Goal: Transaction & Acquisition: Purchase product/service

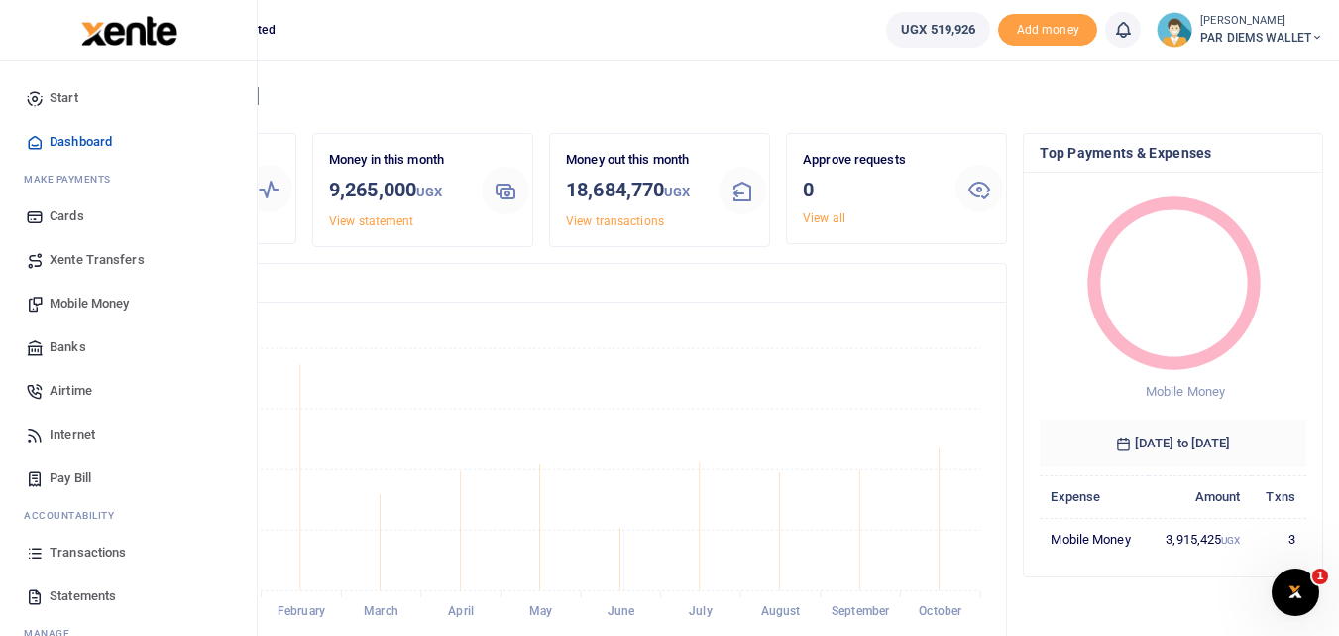
click at [99, 303] on span "Mobile Money" at bounding box center [89, 303] width 79 height 20
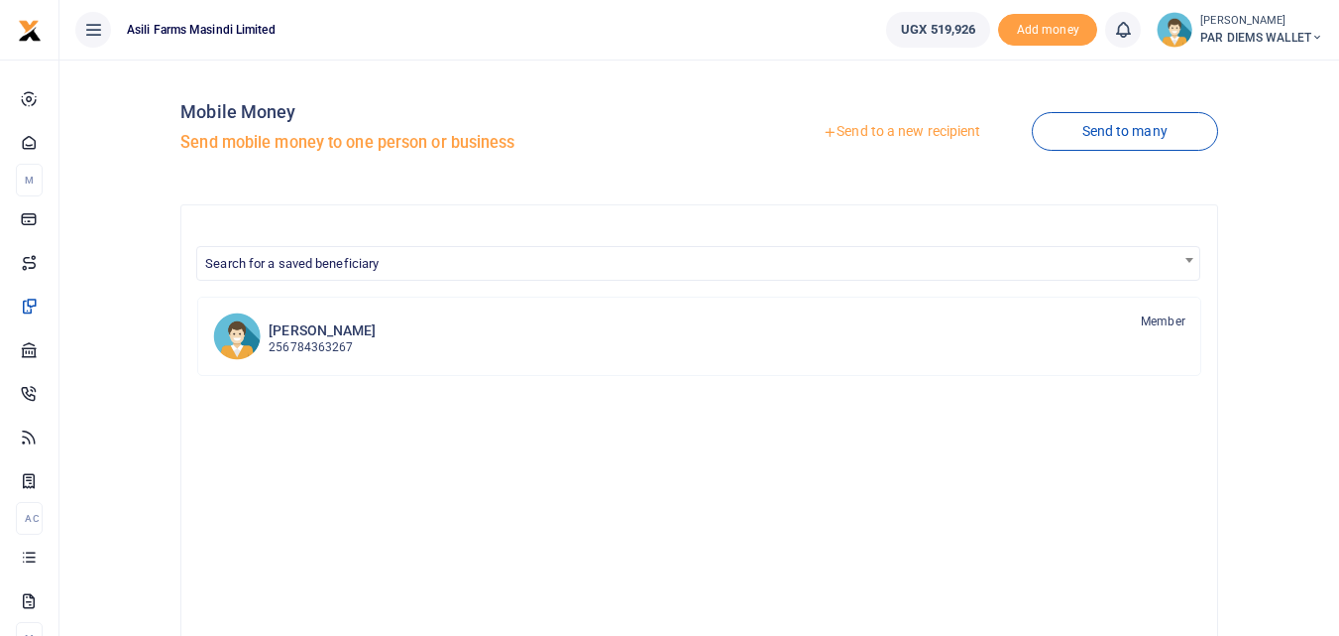
click at [861, 126] on link "Send to a new recipient" at bounding box center [901, 132] width 259 height 36
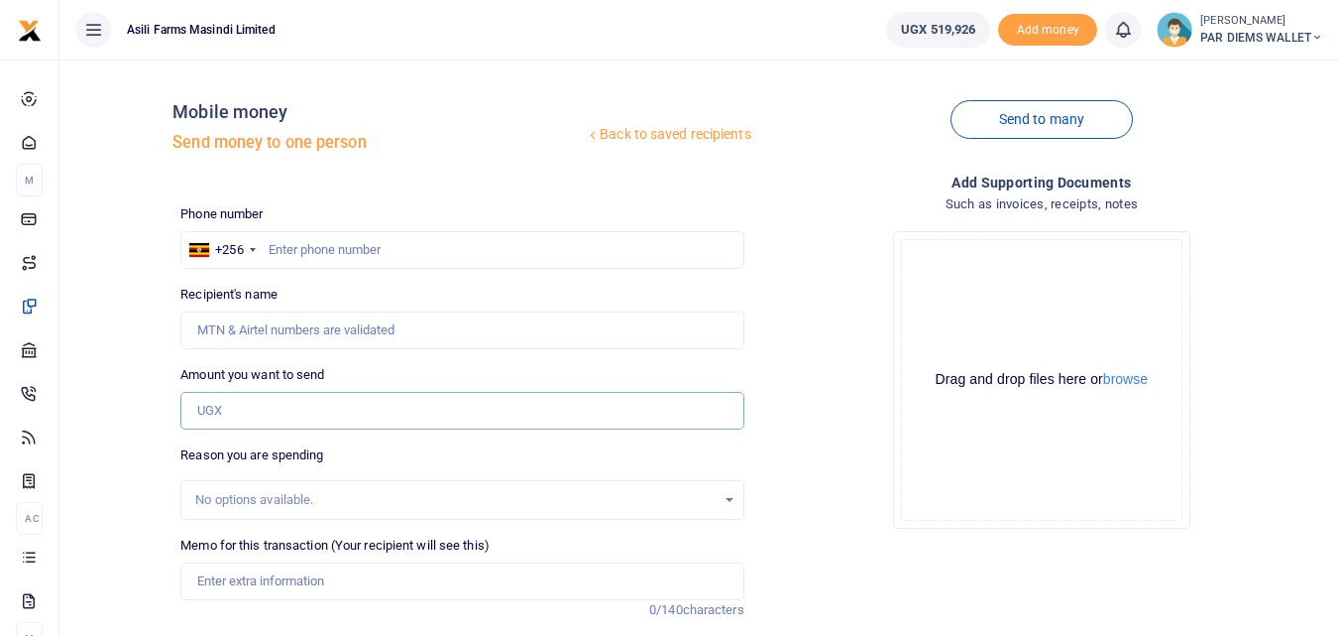
click at [225, 412] on input "Amount you want to send" at bounding box center [461, 411] width 563 height 38
type input "75,000"
click at [297, 242] on input "text" at bounding box center [461, 250] width 563 height 38
type input "781369760"
type input "Gloria Ngonzi"
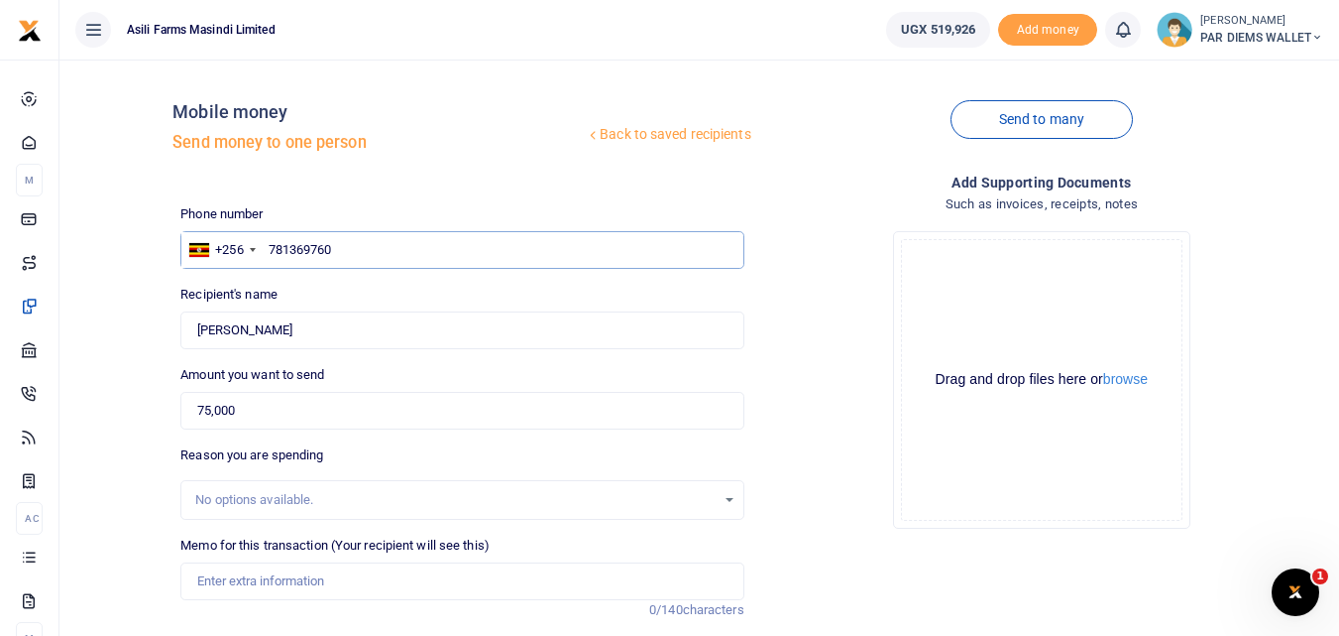
type input "781369760"
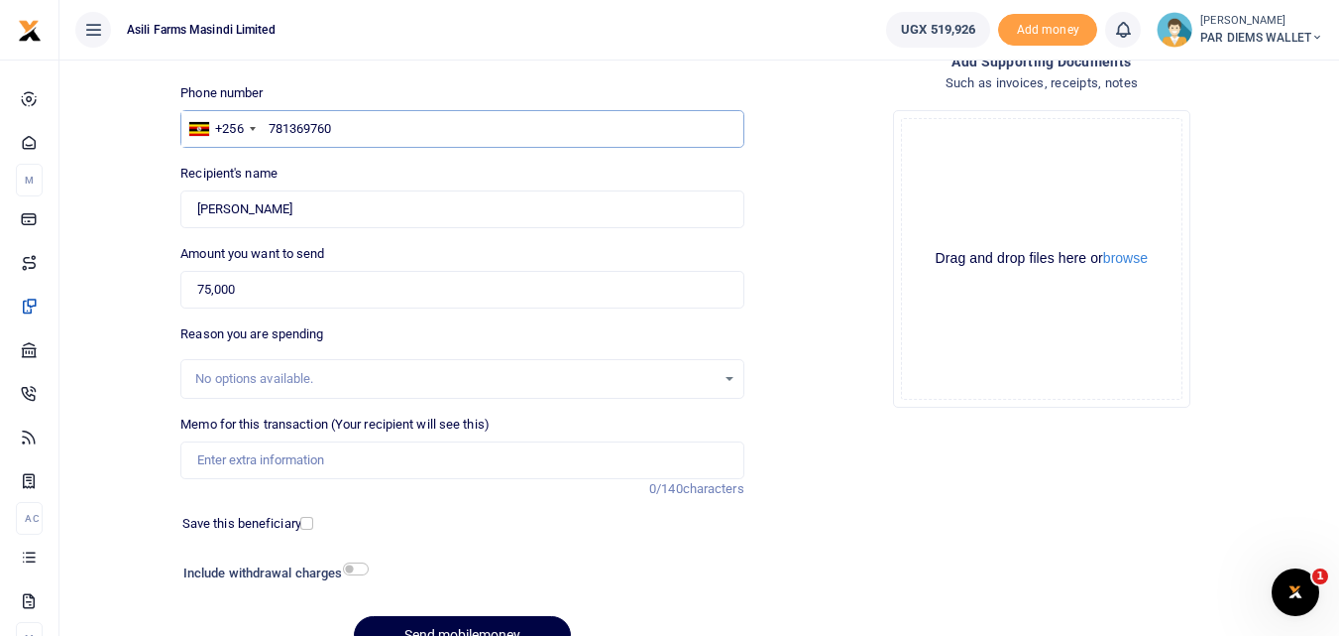
scroll to position [135, 0]
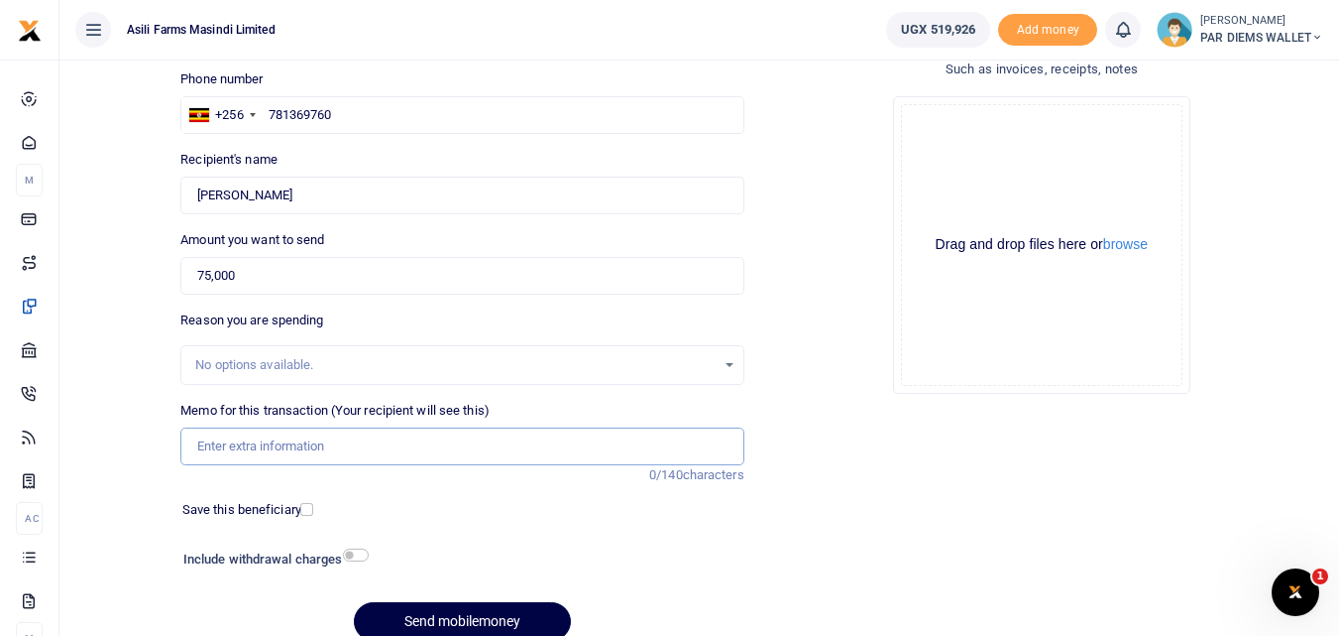
click at [242, 453] on input "Memo for this transaction (Your recipient will see this)" at bounding box center [461, 446] width 563 height 38
type input "Perdium Refund for Powersaw Team Plumber and Mechanic They moved to [GEOGRAPHIC…"
click at [959, 150] on div "Drag and drop files here or browse Powered by Uppy" at bounding box center [1042, 245] width 282 height 282
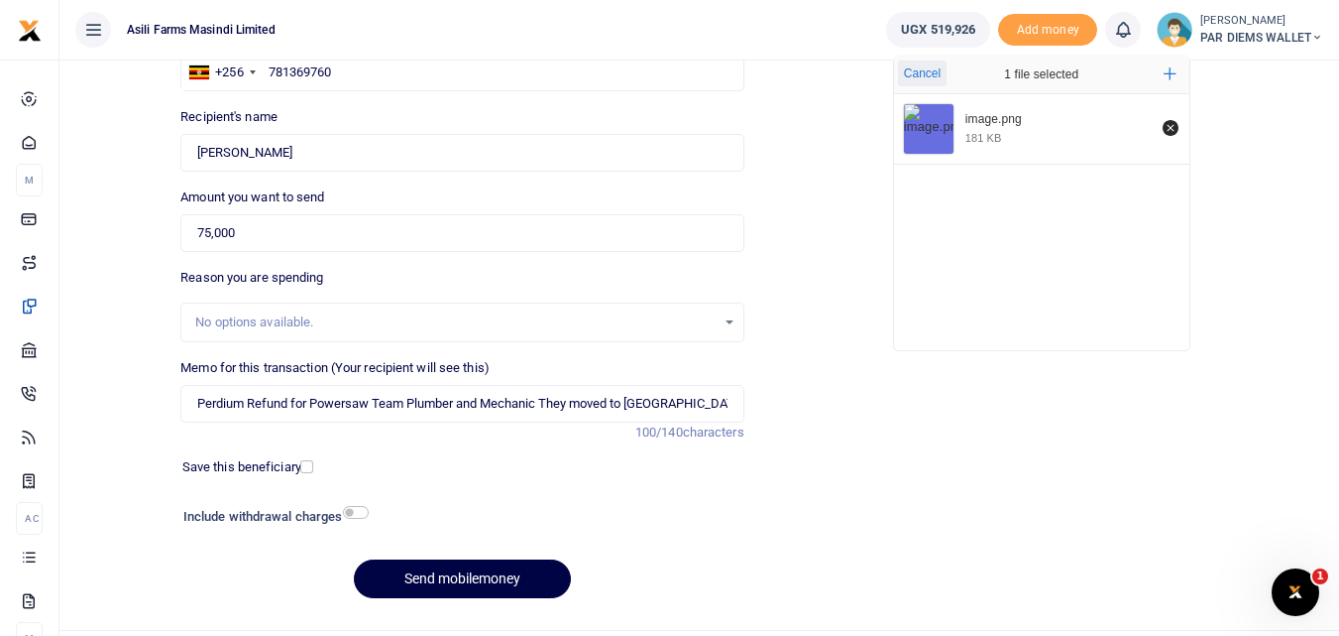
scroll to position [196, 0]
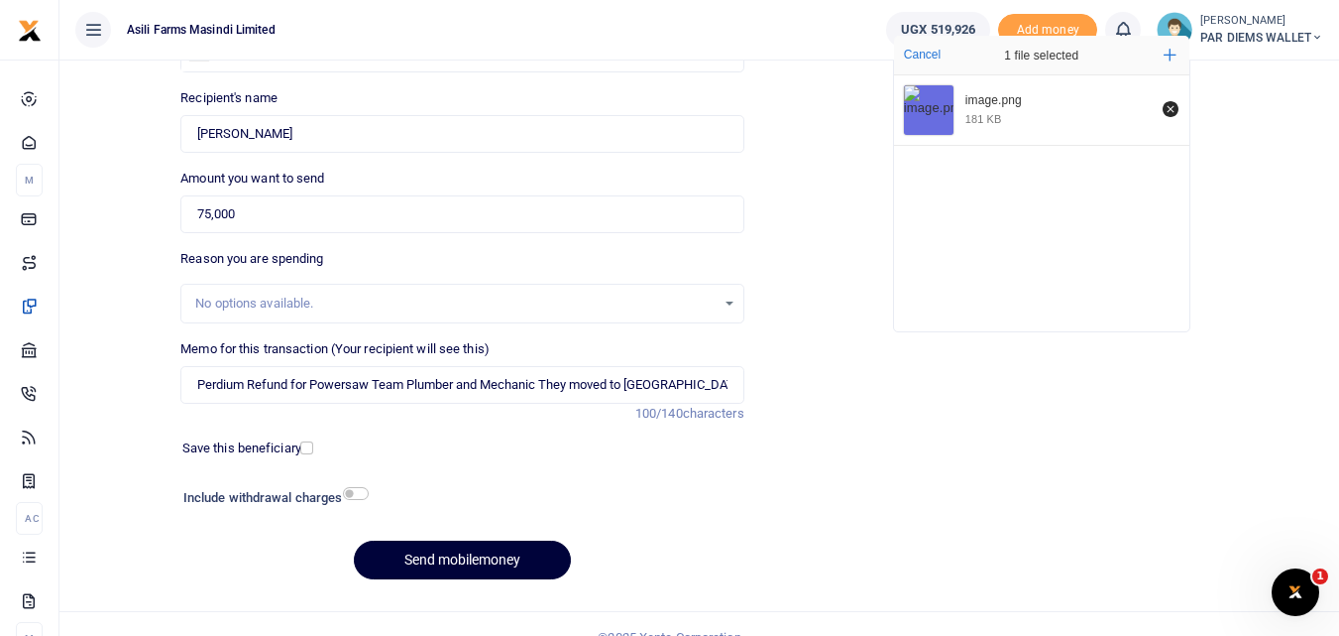
click at [508, 548] on button "Send mobilemoney" at bounding box center [462, 559] width 217 height 39
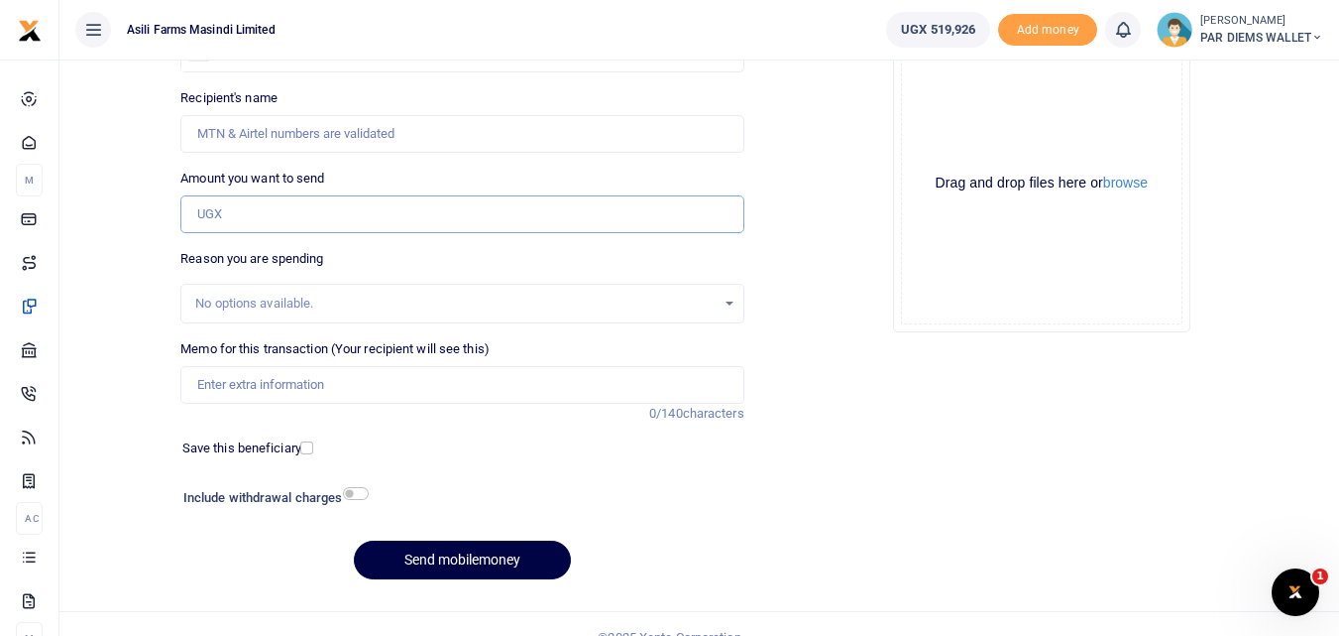
click at [225, 212] on input "Amount you want to send" at bounding box center [461, 214] width 563 height 38
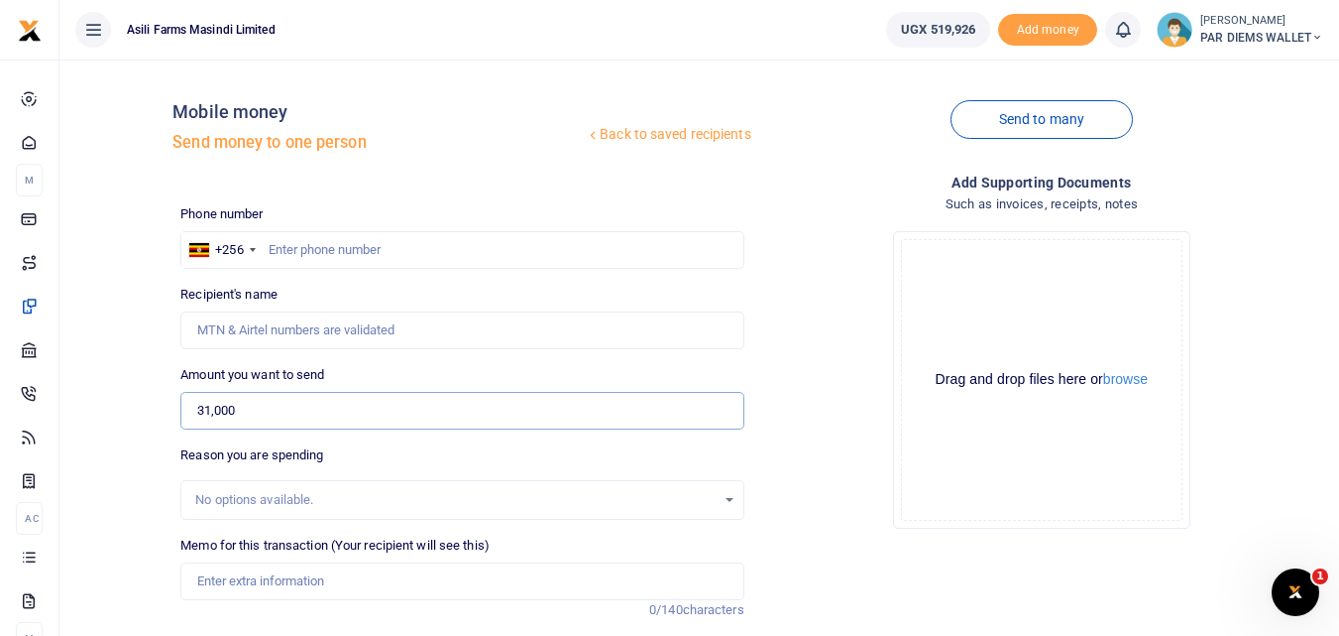
type input "31,000"
click at [289, 241] on input "text" at bounding box center [461, 250] width 563 height 38
type input "776735693"
type input "Nyanzi Reuben"
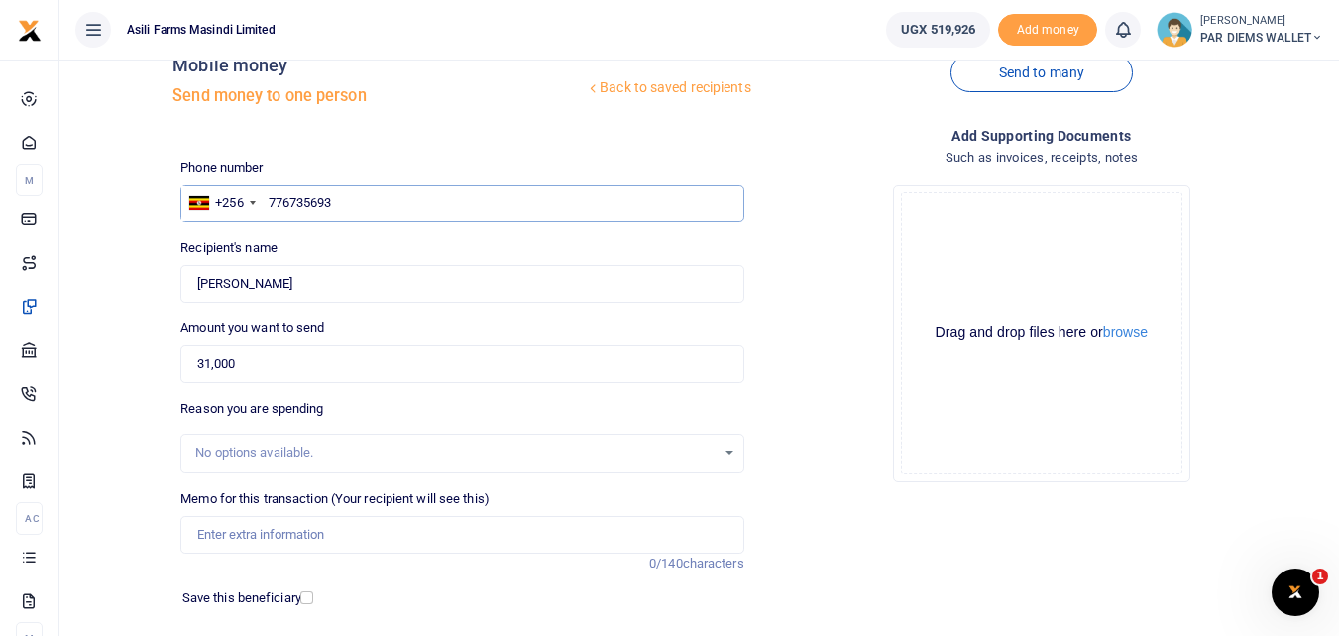
scroll to position [49, 0]
type input "776735693"
click at [259, 521] on input "Memo for this transaction (Your recipient will see this)" at bounding box center [461, 533] width 563 height 38
click at [942, 217] on div "Drag and drop files here or browse Powered by Uppy" at bounding box center [1042, 331] width 282 height 282
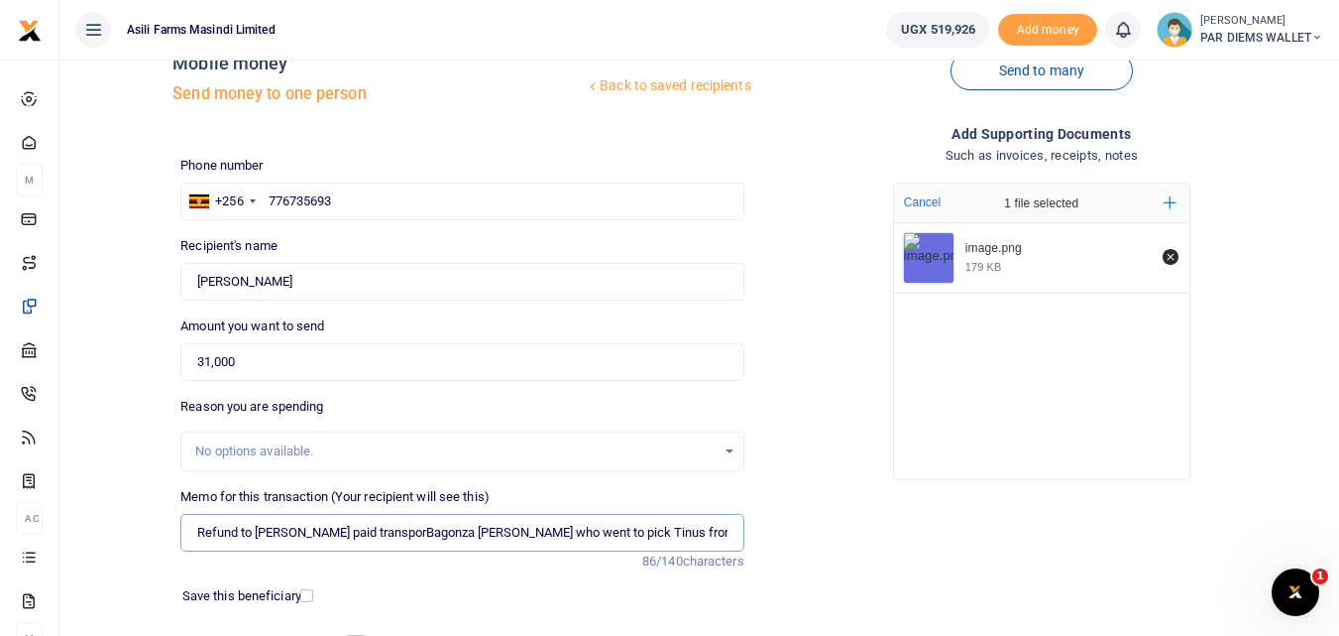
click at [386, 529] on input "Refund to Ruben He paid transporBagonza Justus who went to pick Tinus from the …" at bounding box center [461, 533] width 563 height 38
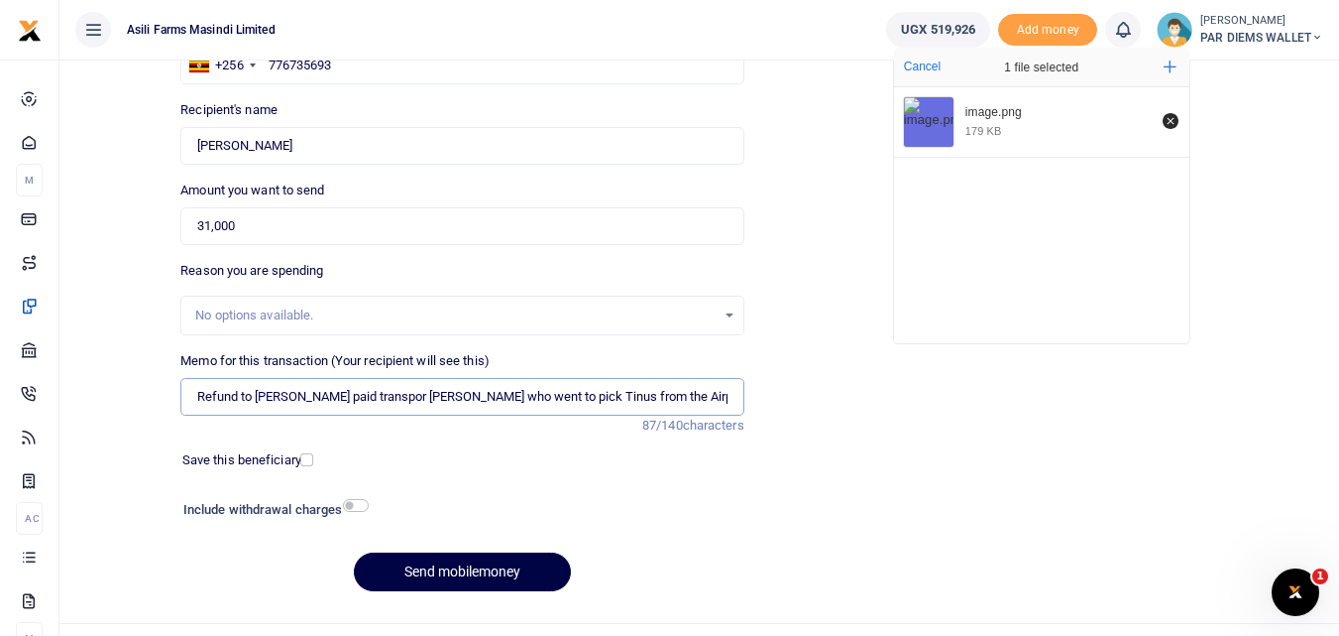
scroll to position [223, 0]
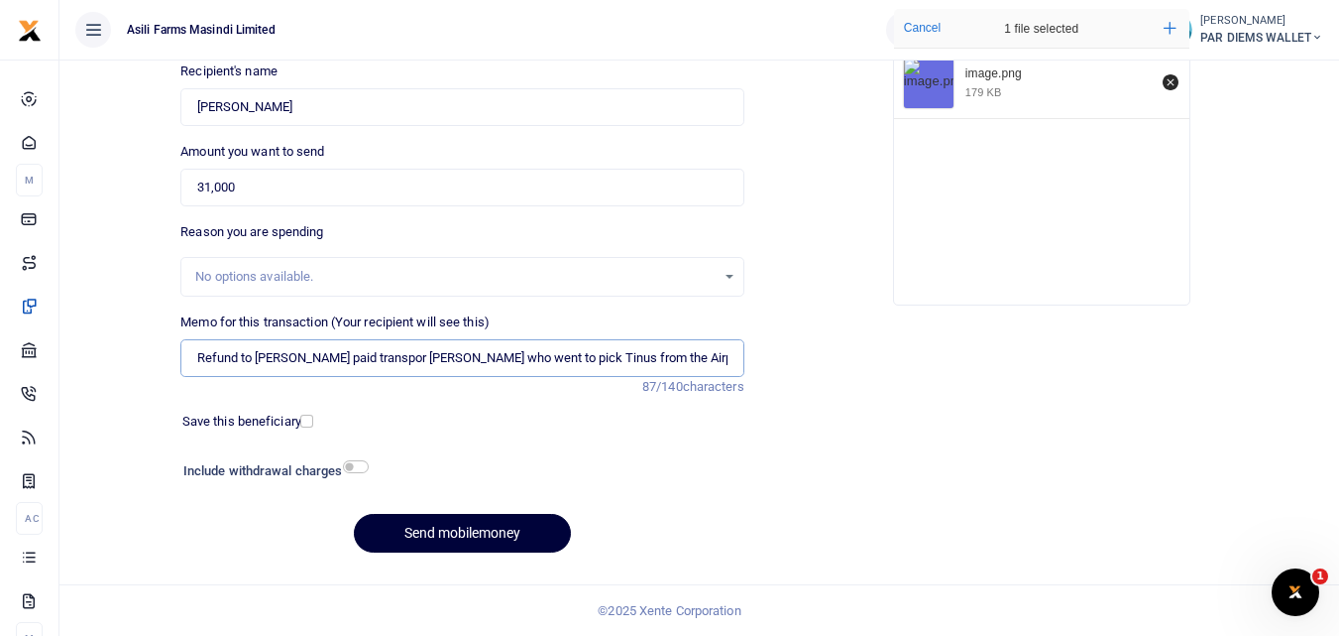
type input "Refund to Ruben He paid transpor Bagonza Justus who went to pick Tinus from the…"
click at [409, 536] on button "Send mobilemoney" at bounding box center [462, 533] width 217 height 39
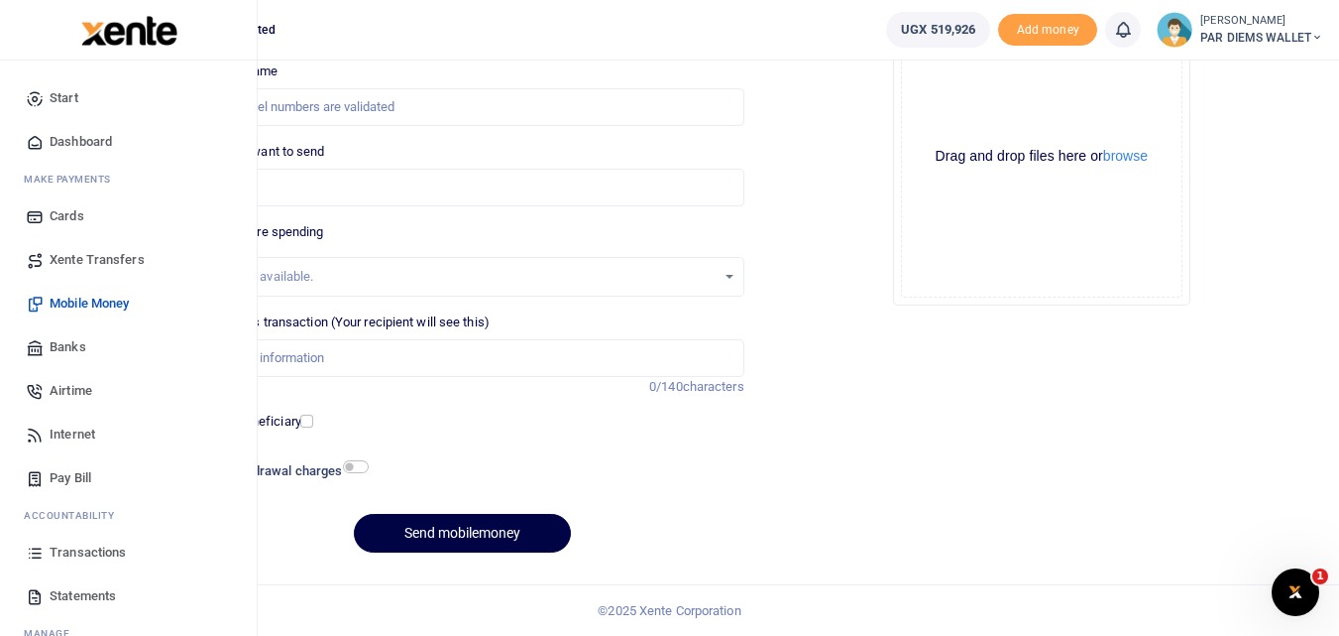
click at [30, 561] on icon at bounding box center [35, 552] width 18 height 18
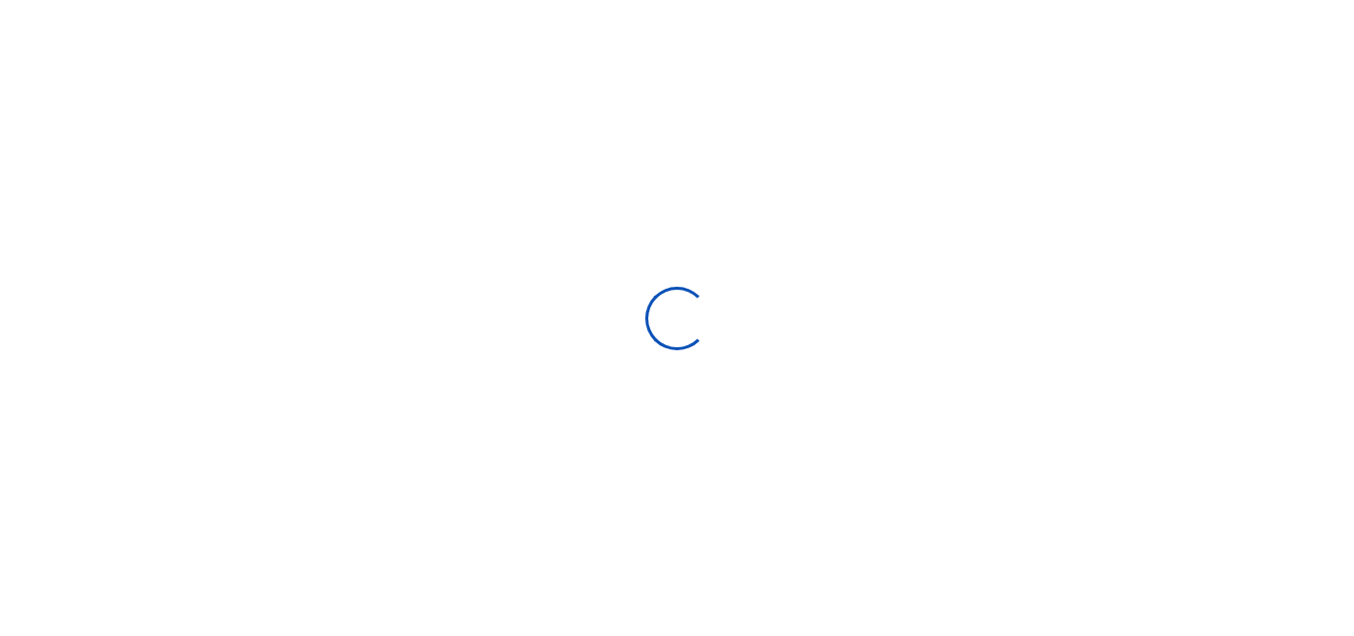
select select
type input "09/15/2025 - 10/14/2025"
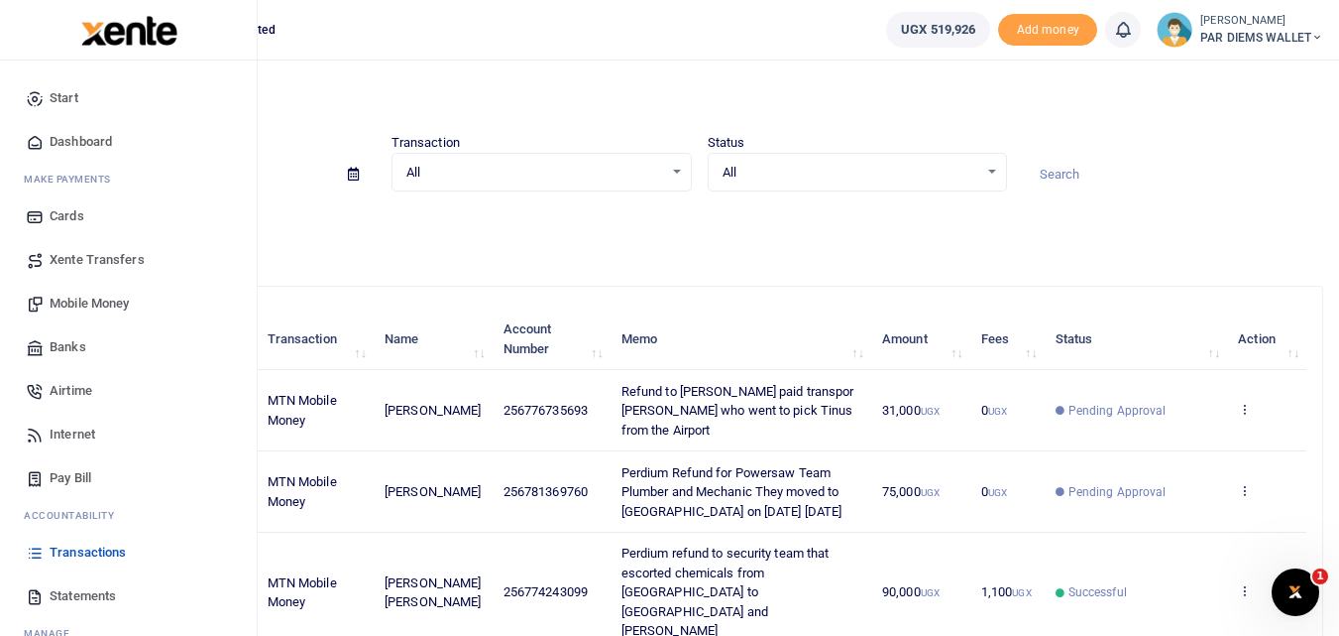
click at [94, 306] on span "Mobile Money" at bounding box center [89, 303] width 79 height 20
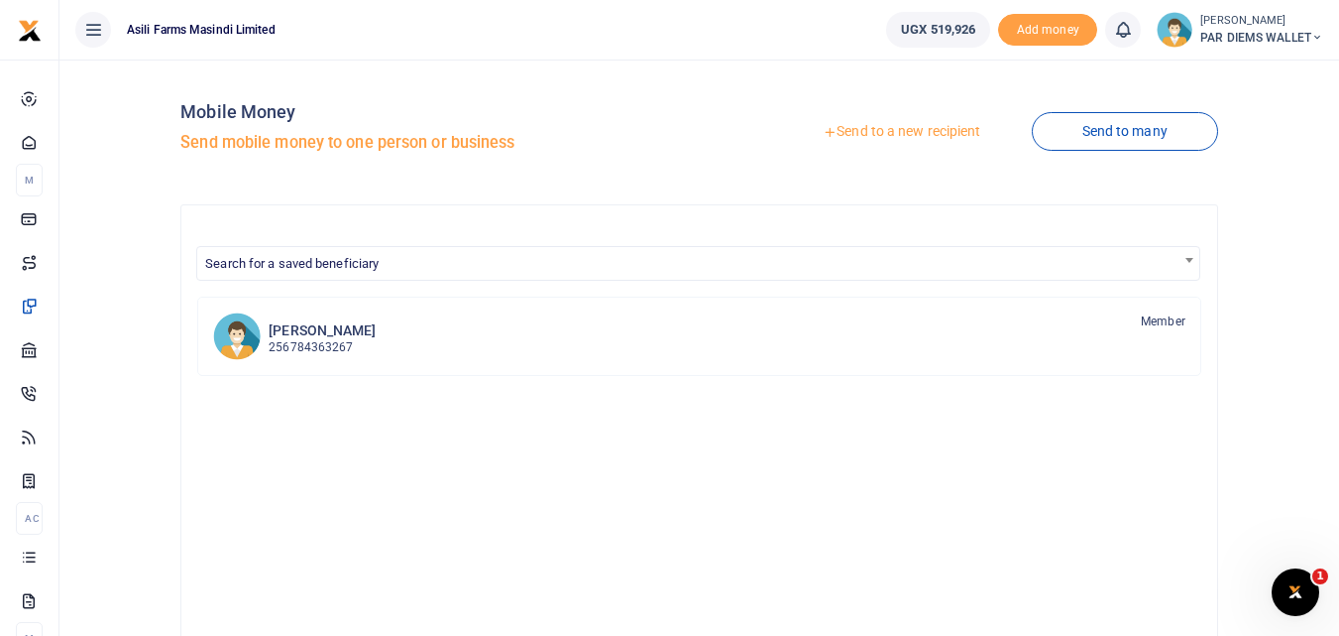
click at [895, 115] on link "Send to a new recipient" at bounding box center [901, 132] width 259 height 36
click at [890, 131] on link "Send to a new recipient" at bounding box center [901, 132] width 259 height 36
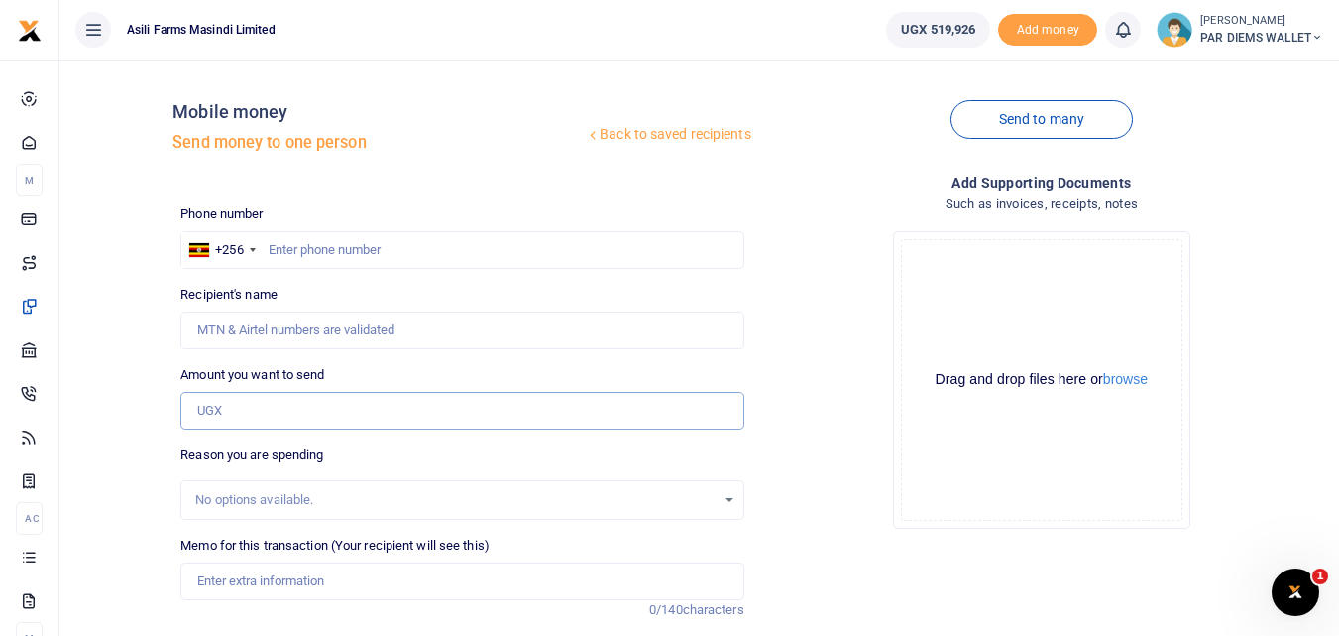
click at [274, 402] on input "Amount you want to send" at bounding box center [461, 411] width 563 height 38
paste input ".0791994764"
type input ".0791994764"
click at [310, 242] on input "text" at bounding box center [461, 250] width 563 height 38
type input "791994764"
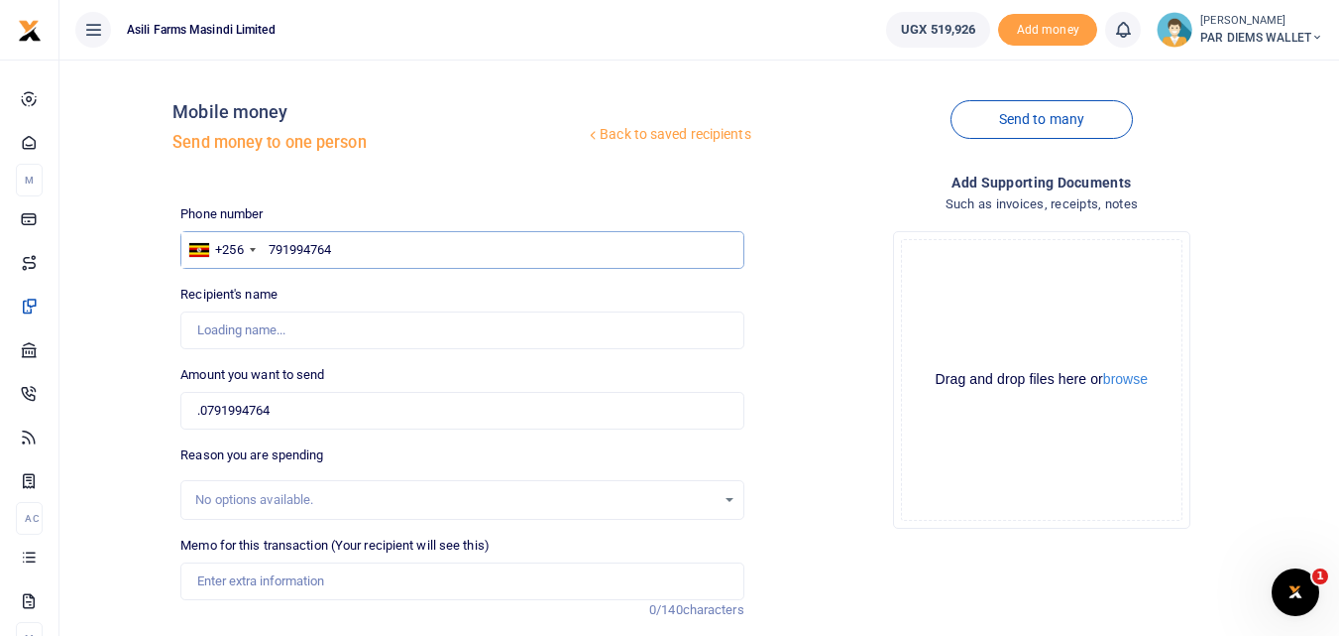
type input "[PERSON_NAME]"
type input "791994764"
click at [314, 405] on input ".0791994764" at bounding box center [461, 411] width 563 height 38
type input "."
type input "1"
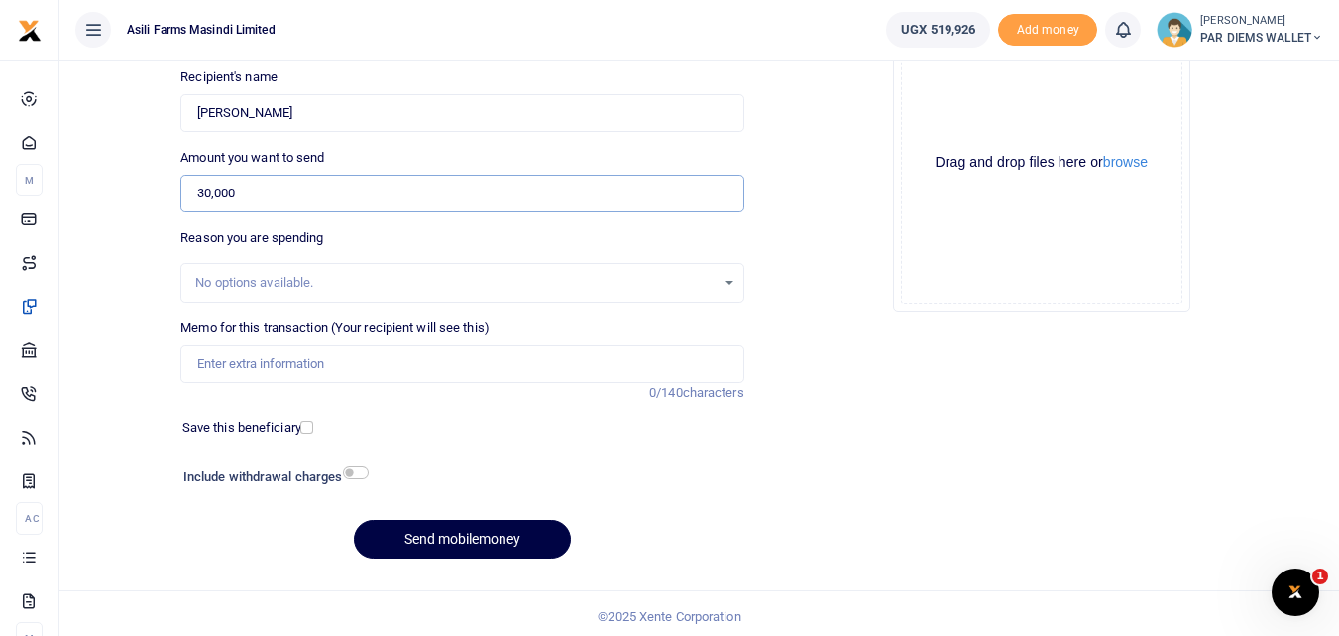
scroll to position [223, 0]
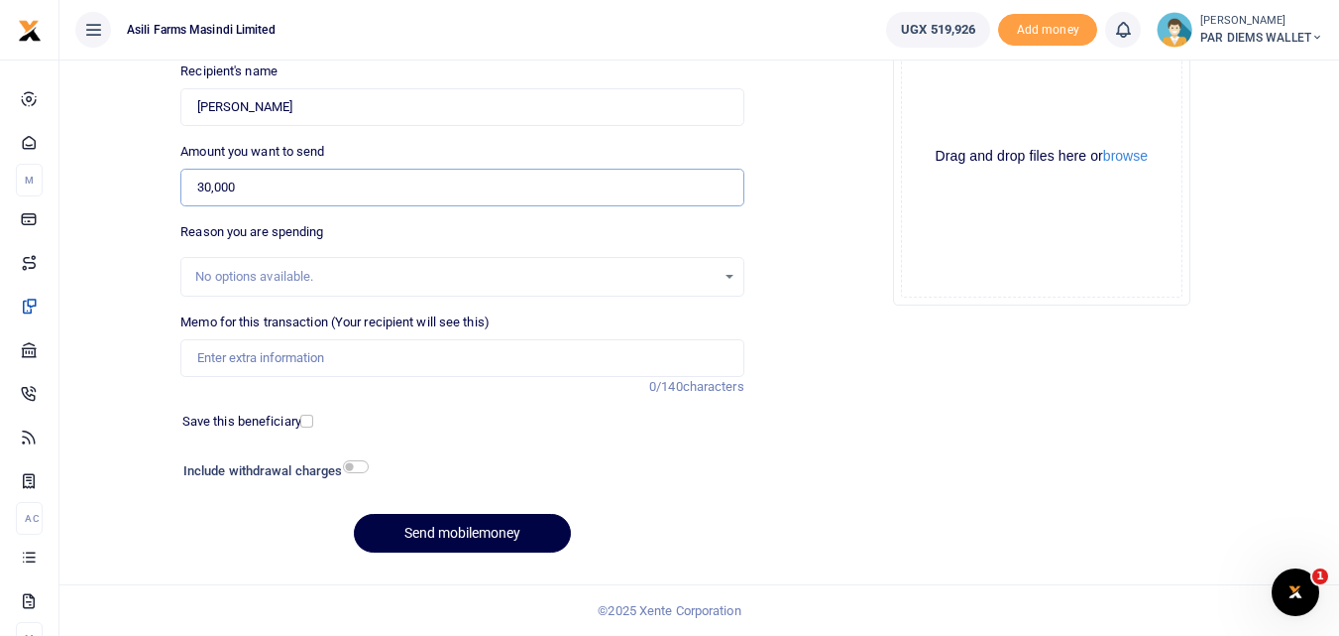
type input "30,000"
click at [246, 354] on input "Memo for this transaction (Your recipient will see this)" at bounding box center [461, 358] width 563 height 38
click at [559, 319] on div "Memo for this transaction (Your recipient will see this) Perdium being paid to …" at bounding box center [461, 344] width 563 height 64
click at [422, 363] on input "Perdium being paid to Kilak Driver ubr" at bounding box center [461, 358] width 563 height 38
click at [582, 345] on input "Perdium being paid to Kilak Driver UBR He moved Chicals" at bounding box center [461, 358] width 563 height 38
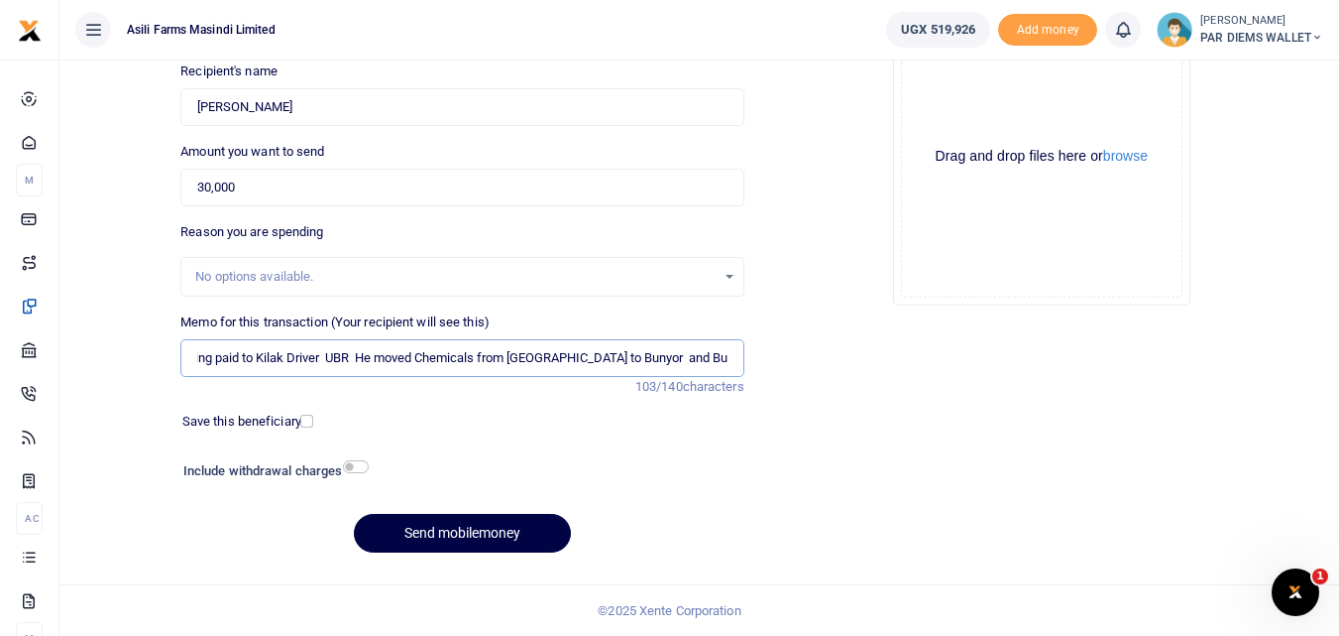
scroll to position [0, 68]
type input "Perdium being paid to Kilak Driver UBR He moved Chemicals from Kilak to Bunyor …"
click at [423, 529] on button "Send mobilemoney" at bounding box center [462, 533] width 217 height 39
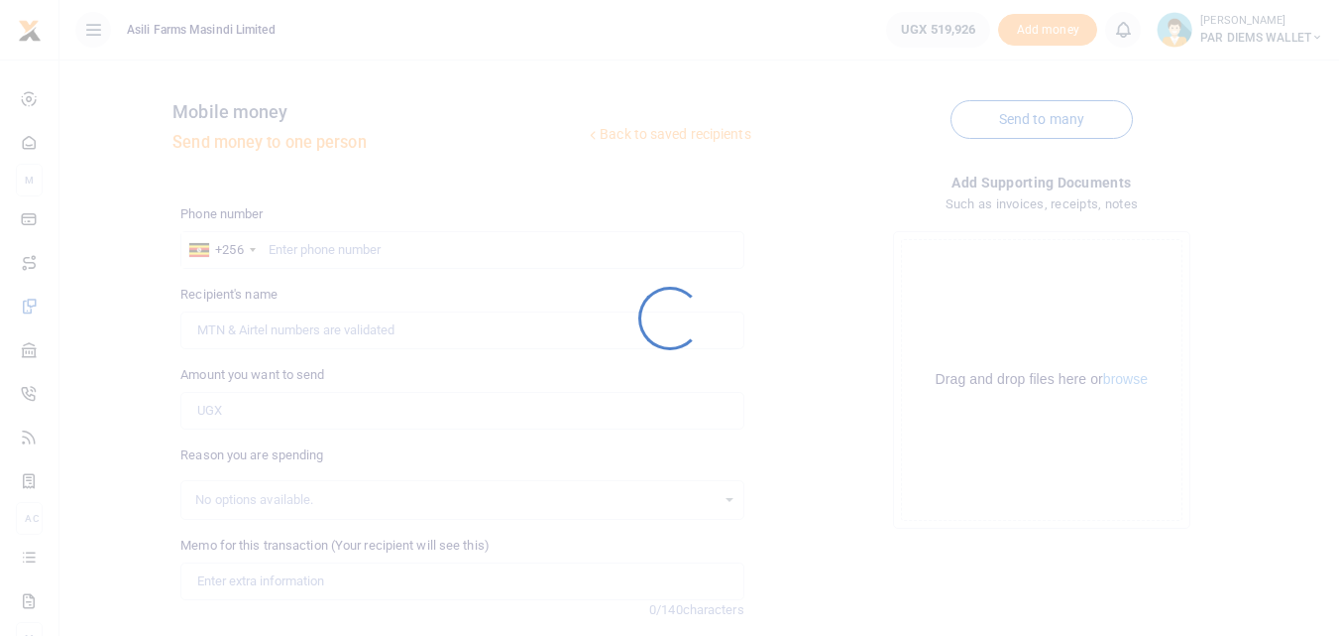
scroll to position [223, 0]
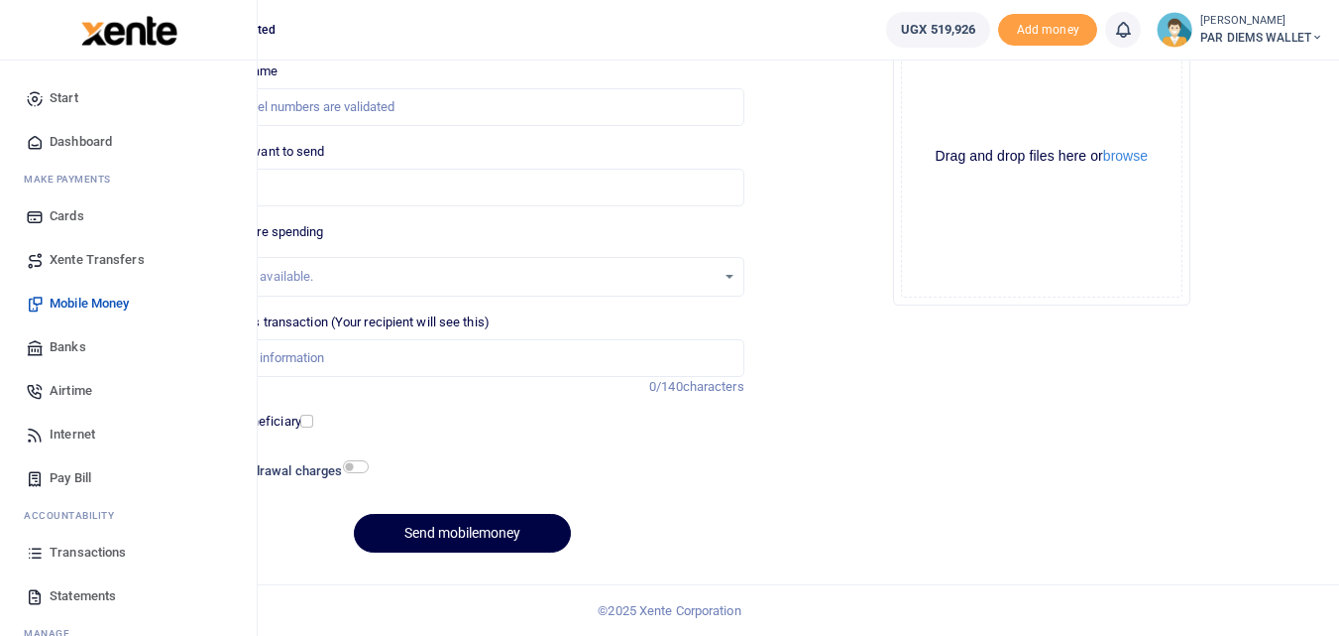
click at [37, 553] on icon at bounding box center [35, 552] width 18 height 18
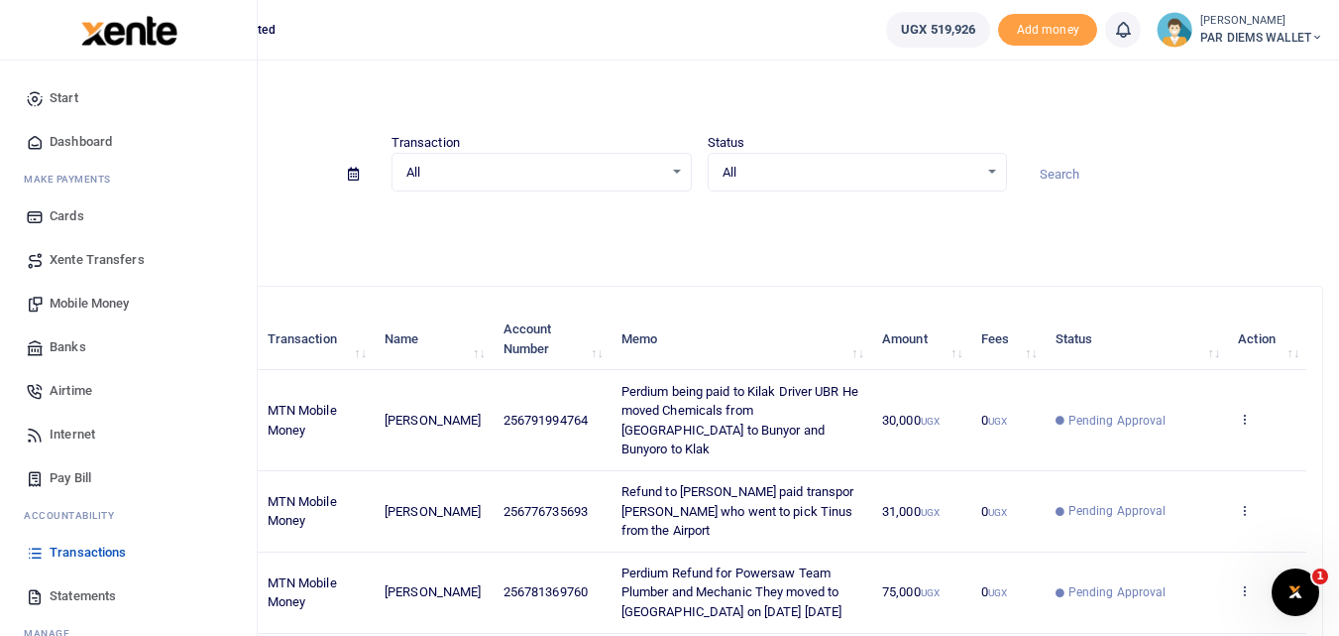
click at [73, 292] on link "Mobile Money" at bounding box center [128, 304] width 225 height 44
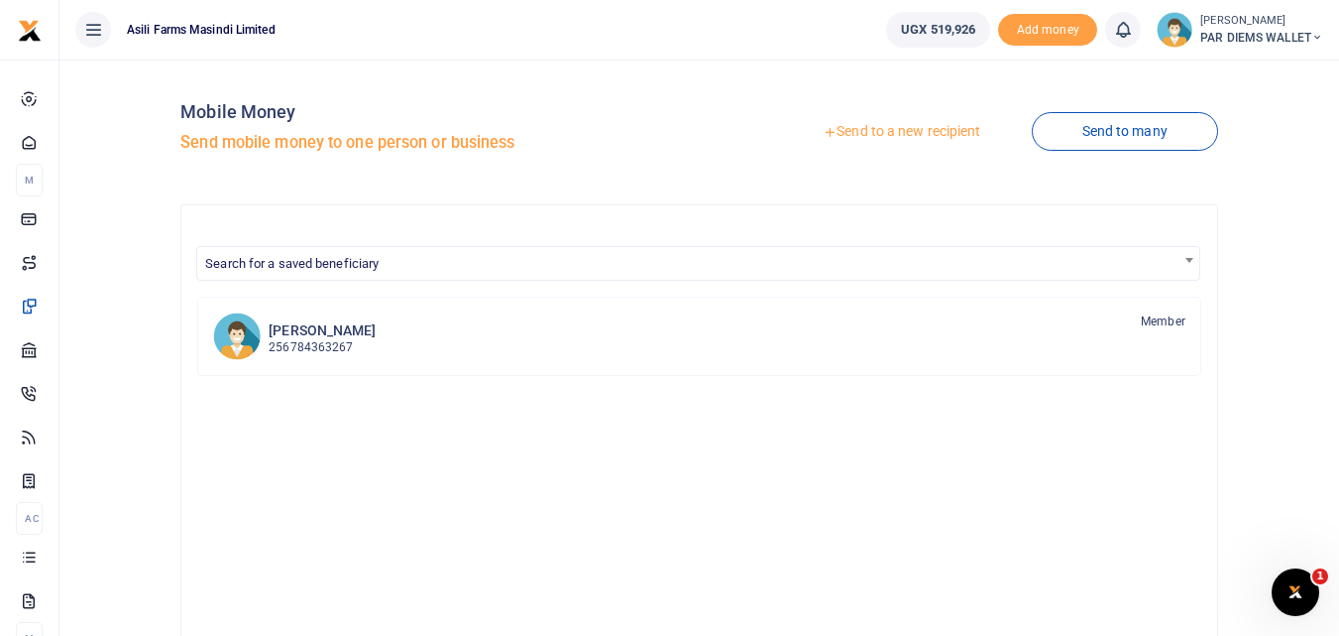
click at [871, 125] on link "Send to a new recipient" at bounding box center [901, 132] width 259 height 36
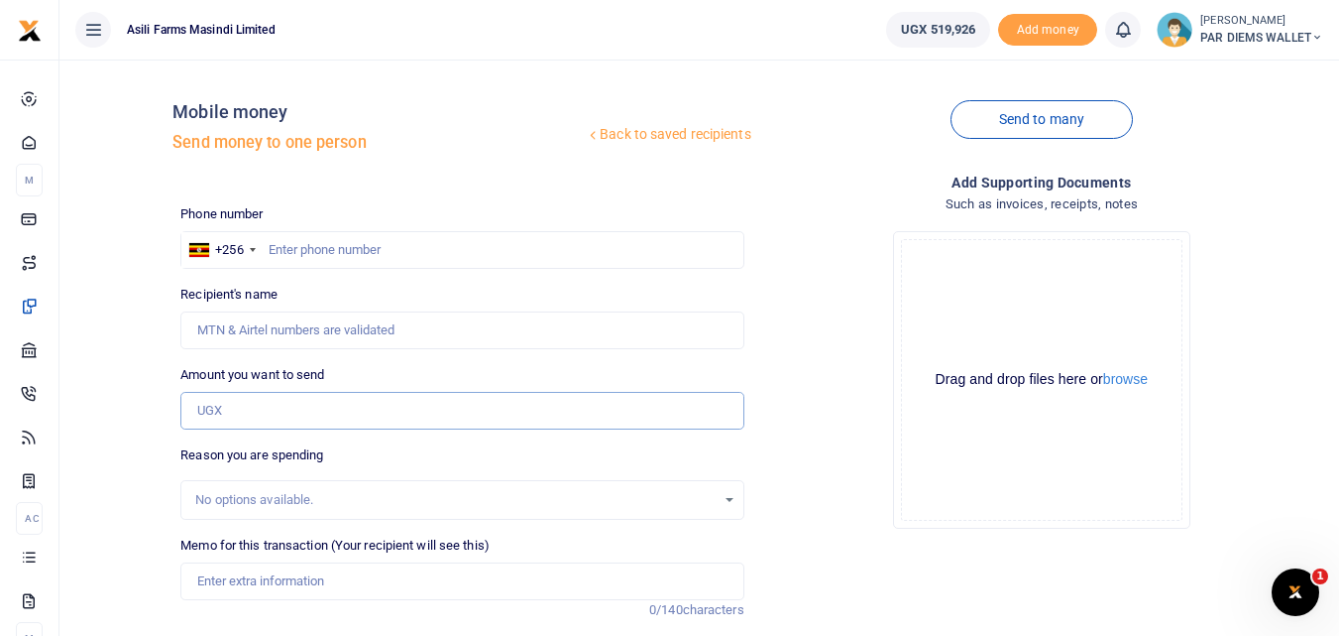
click at [228, 404] on input "Amount you want to send" at bounding box center [461, 411] width 563 height 38
type input "66,000"
click at [300, 239] on input "text" at bounding box center [461, 250] width 563 height 38
type input "781369760"
type input "Gloria Ngonzi"
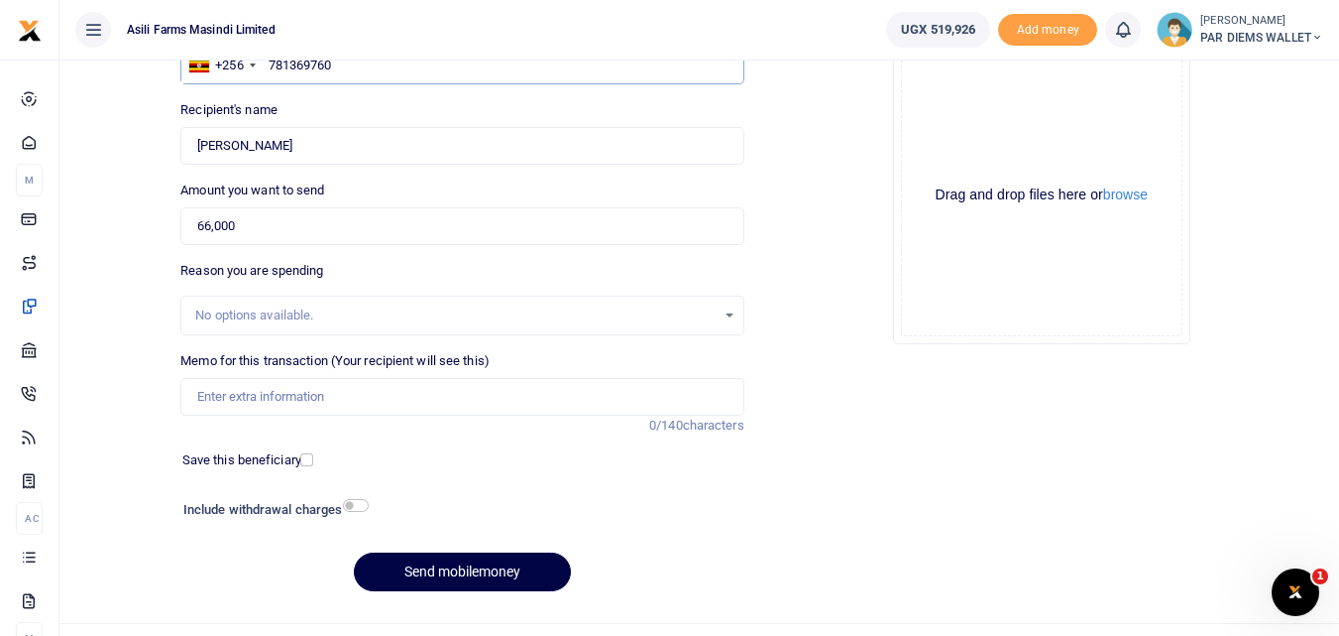
scroll to position [223, 0]
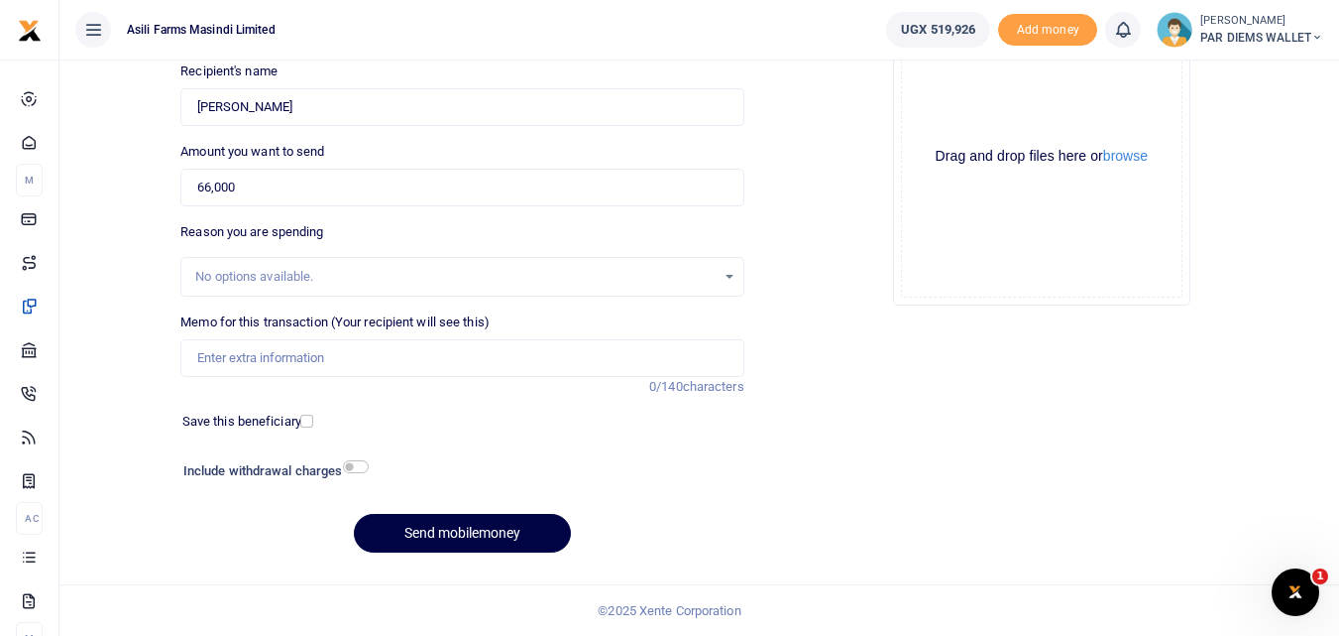
type input "781369760"
click at [313, 360] on input "Memo for this transaction (Your recipient will see this)" at bounding box center [461, 358] width 563 height 38
click at [302, 362] on input "Refund for Justus Accomodation" at bounding box center [461, 358] width 563 height 38
click at [480, 367] on input "Refund for Justus Accomodation while in eTNEEE" at bounding box center [461, 358] width 563 height 38
type input "Refund for [PERSON_NAME] as per the attached email"
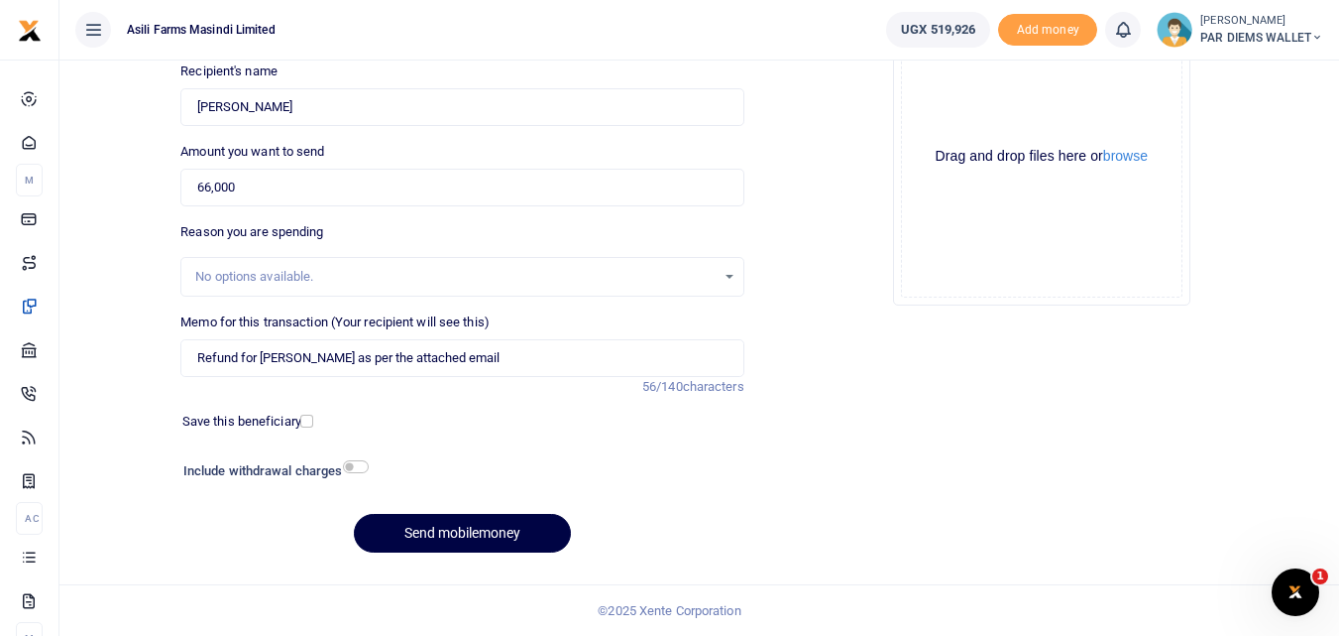
click at [917, 87] on div "Drag and drop files here or browse Powered by Uppy" at bounding box center [1042, 157] width 282 height 282
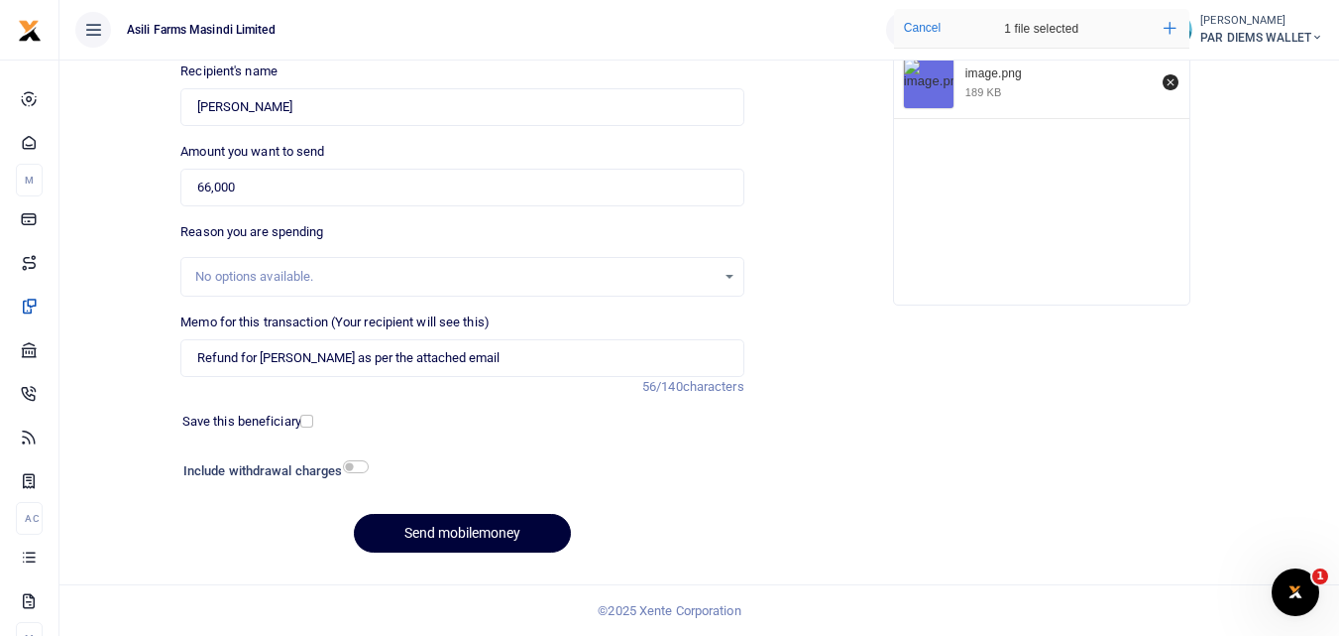
click at [429, 538] on button "Send mobilemoney" at bounding box center [462, 533] width 217 height 39
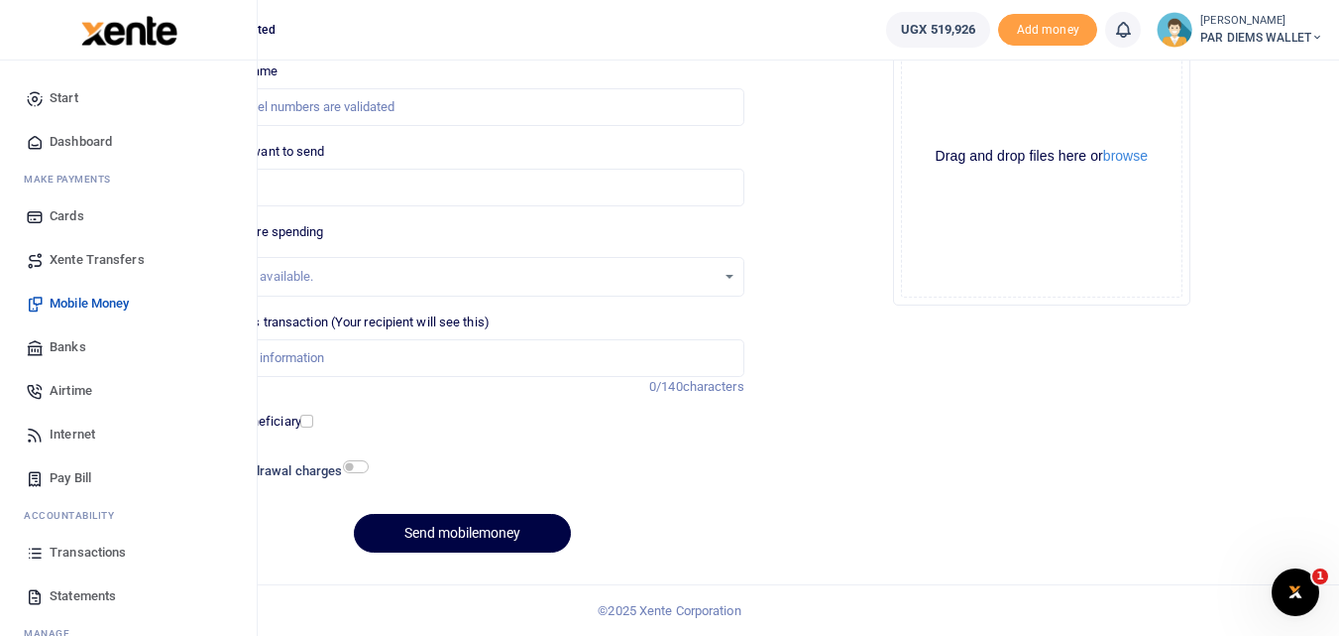
click at [36, 558] on icon at bounding box center [35, 552] width 18 height 18
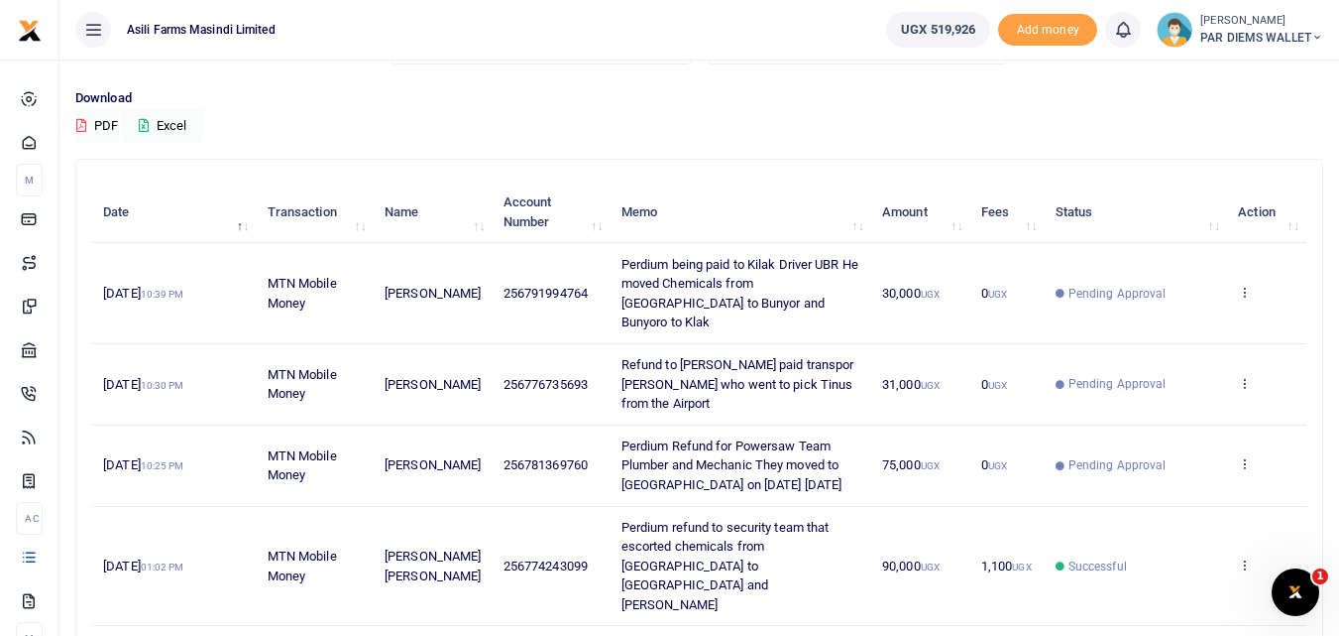
scroll to position [123, 0]
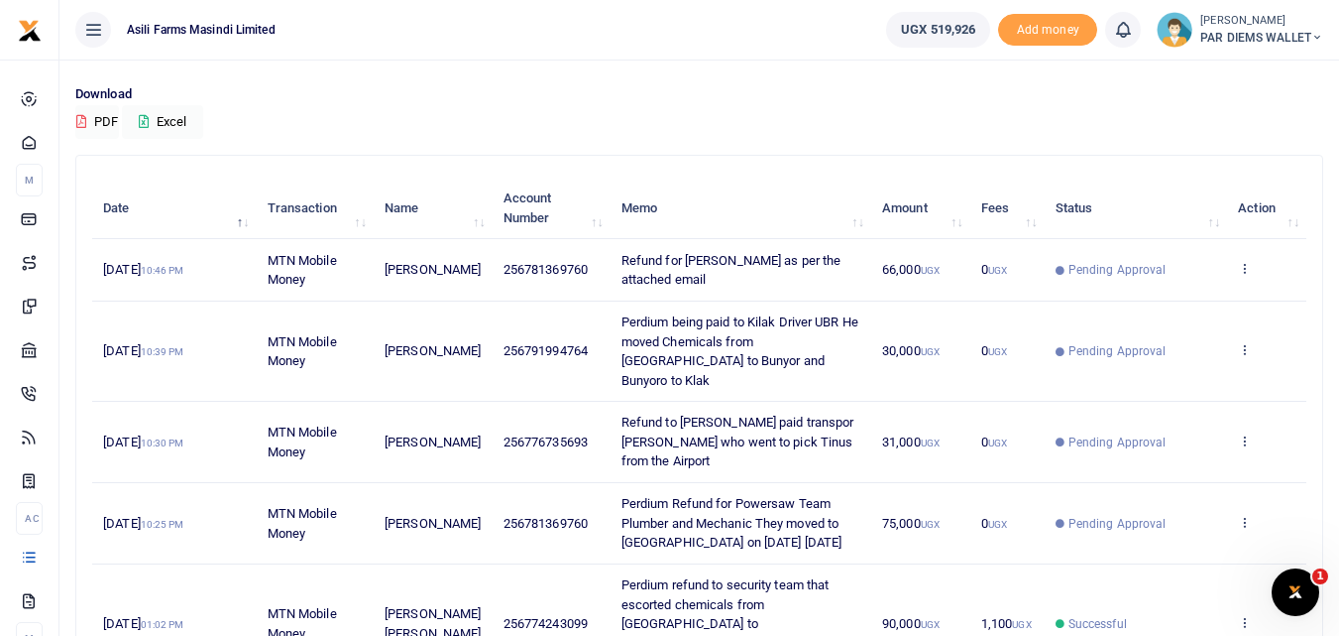
scroll to position [133, 0]
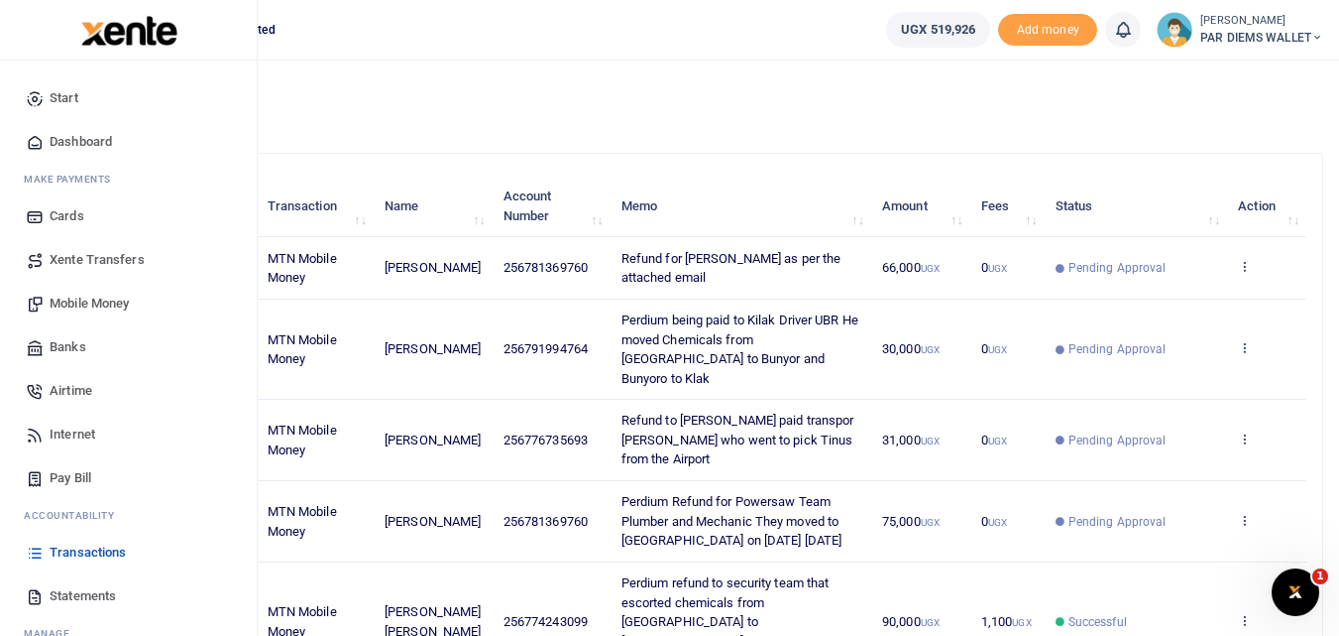
click at [86, 302] on span "Mobile Money" at bounding box center [89, 303] width 79 height 20
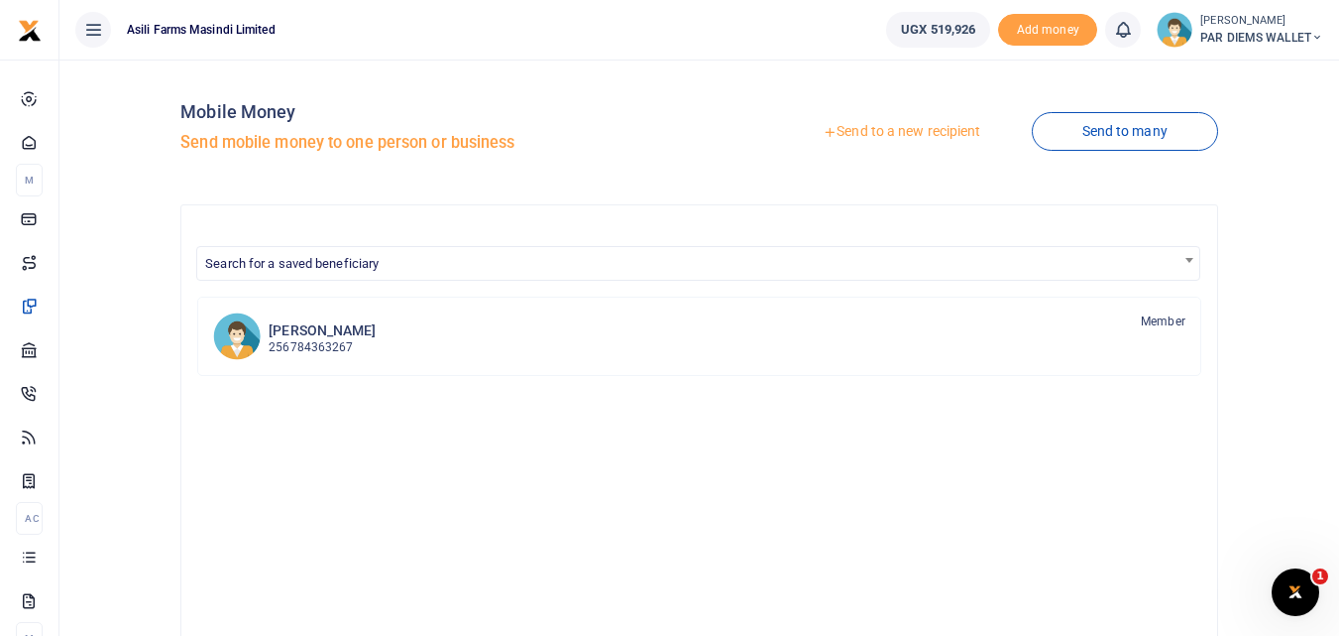
click at [879, 127] on link "Send to a new recipient" at bounding box center [901, 132] width 259 height 36
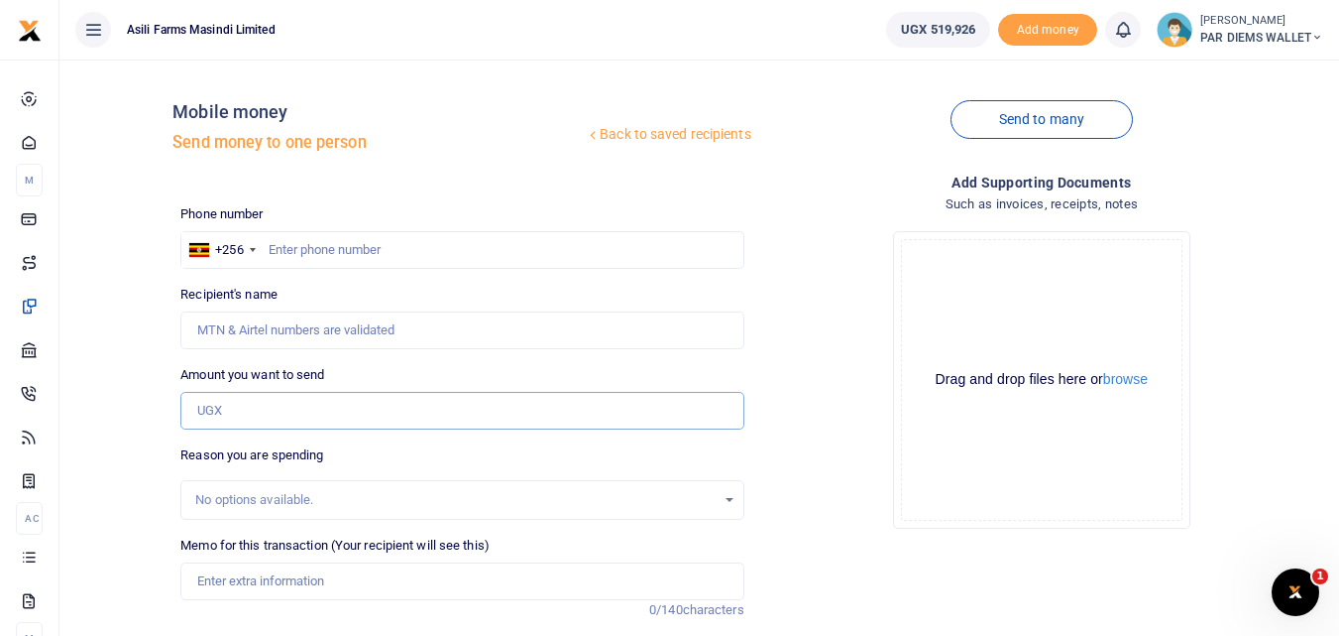
click at [293, 395] on input "Amount you want to send" at bounding box center [461, 411] width 563 height 38
paste input "0786569218"
type input "0786569218"
click at [297, 247] on input "text" at bounding box center [461, 250] width 563 height 38
type input "786569218"
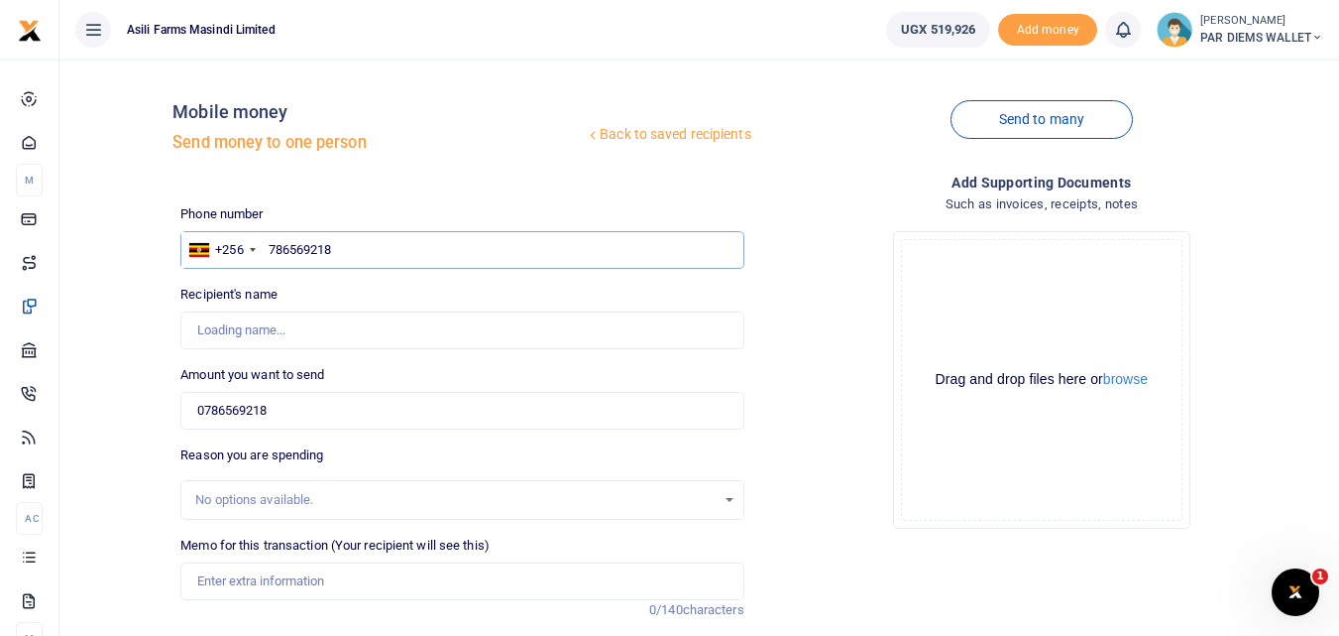
type input "Vicent Buguma"
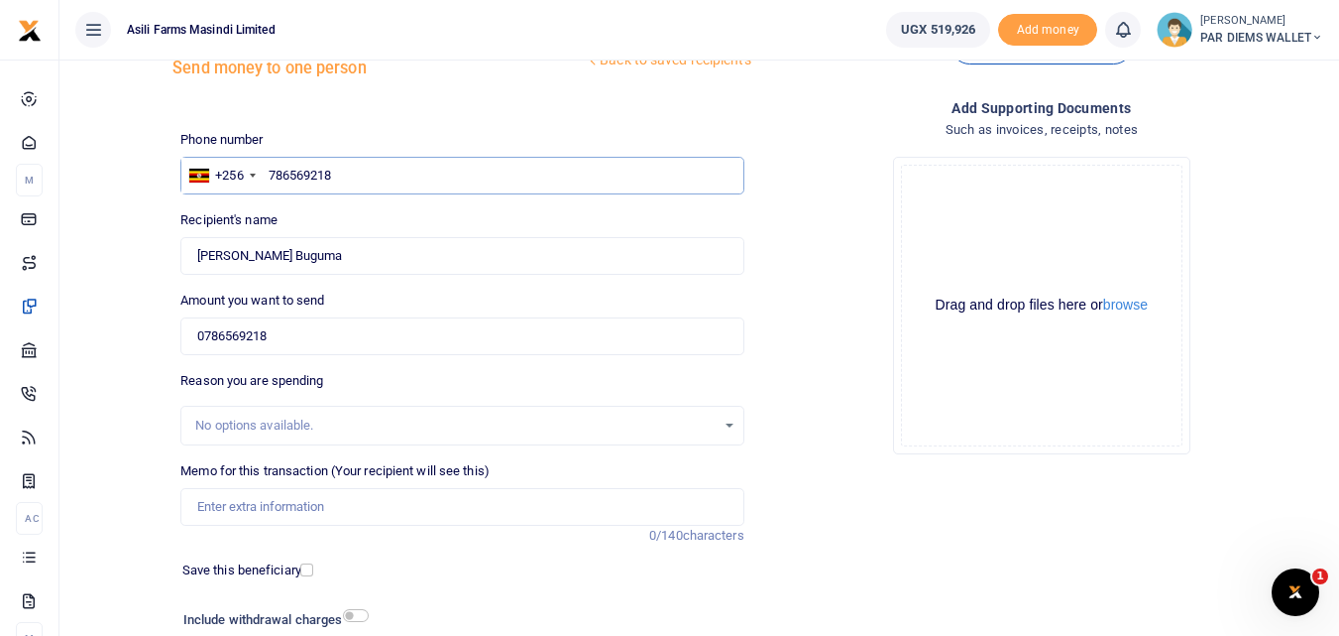
scroll to position [75, 0]
type input "786569218"
click at [254, 505] on input "Memo for this transaction (Your recipient will see this)" at bounding box center [461, 506] width 563 height 38
click at [235, 506] on input "Memo for this transaction (Your recipient will see this)" at bounding box center [461, 506] width 563 height 38
type input "Perdium being paid to Baguma Vincent He moved 140 3 to Bosco Farm"
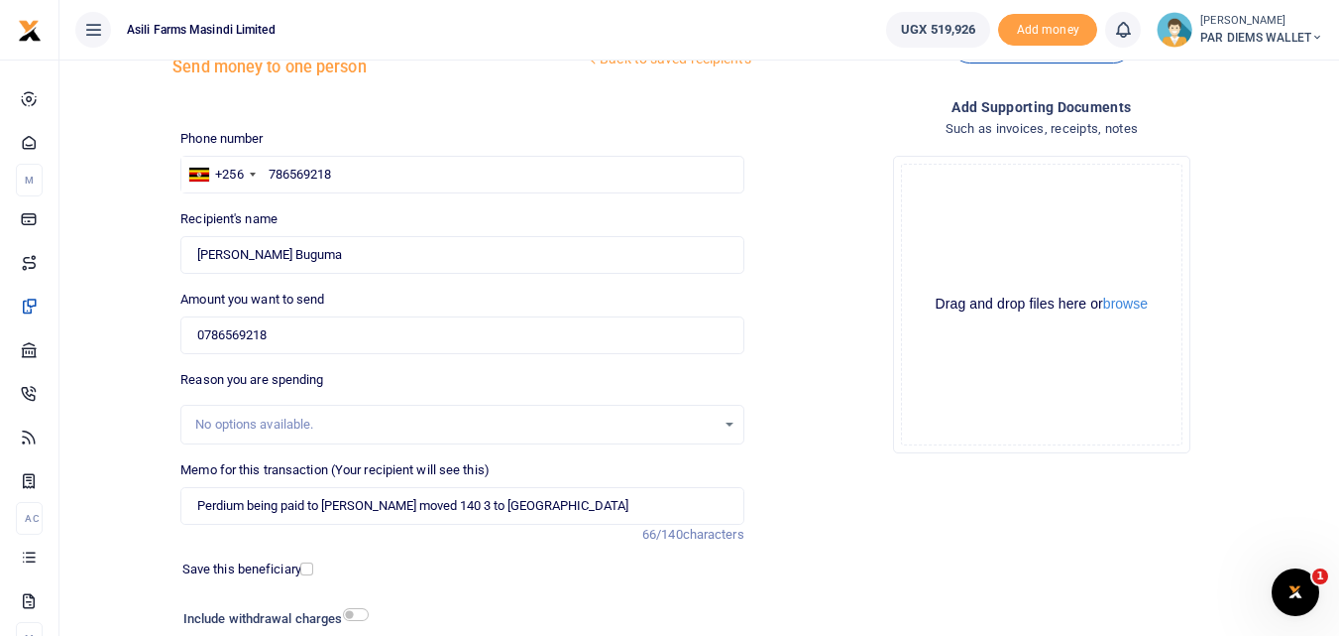
click at [1045, 182] on div "Drag and drop files here or browse Powered by Uppy" at bounding box center [1042, 305] width 282 height 282
click at [999, 183] on div "Drag and drop files here or browse Powered by Uppy" at bounding box center [1042, 305] width 282 height 282
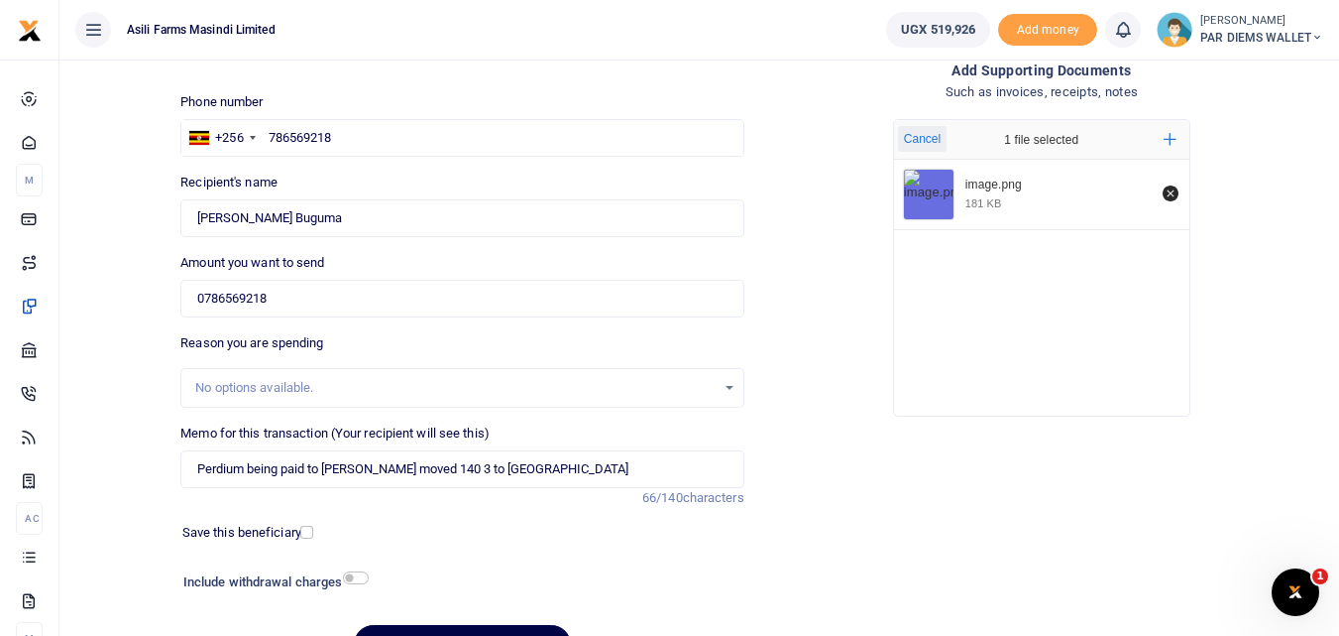
scroll to position [223, 0]
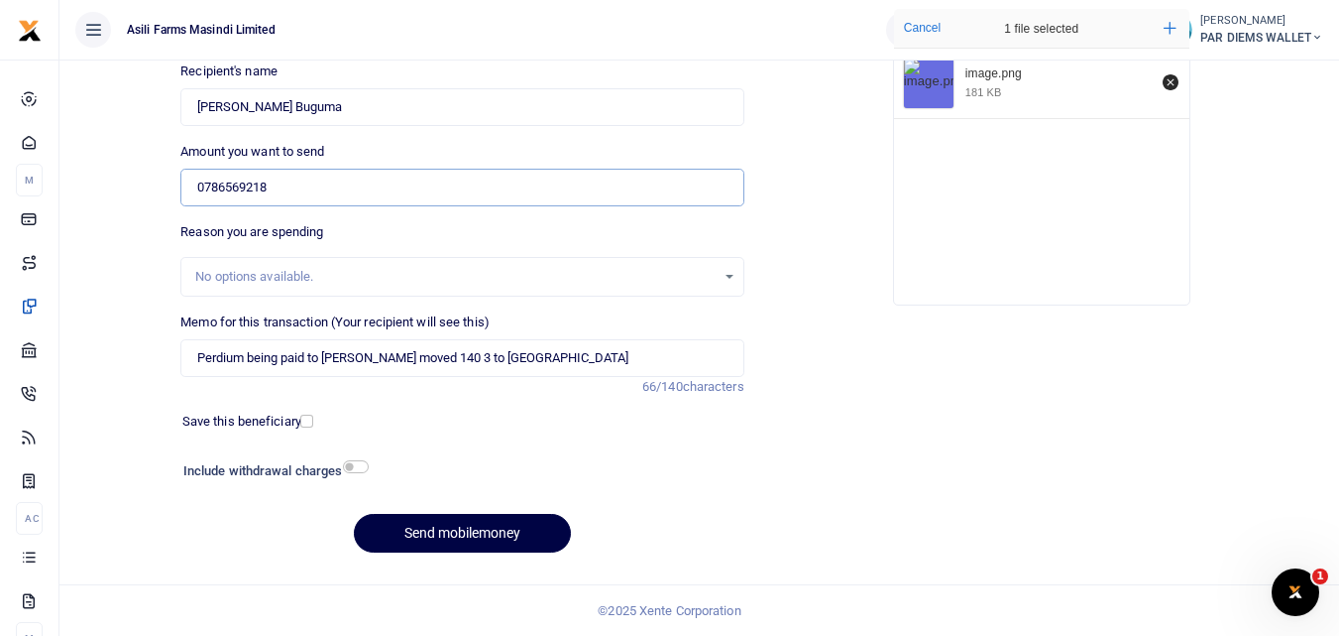
click at [313, 202] on input "0786569218" at bounding box center [461, 188] width 563 height 38
type input "0"
type input "20,000"
click at [472, 523] on button "Send mobilemoney" at bounding box center [462, 533] width 217 height 39
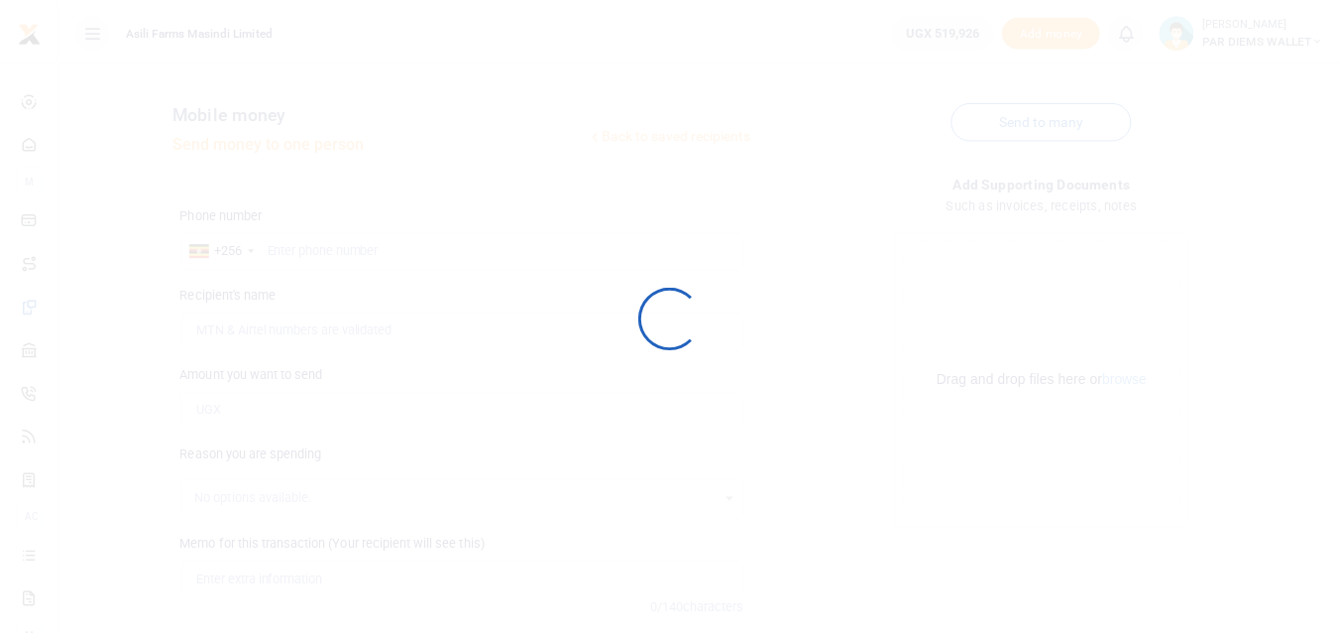
scroll to position [223, 0]
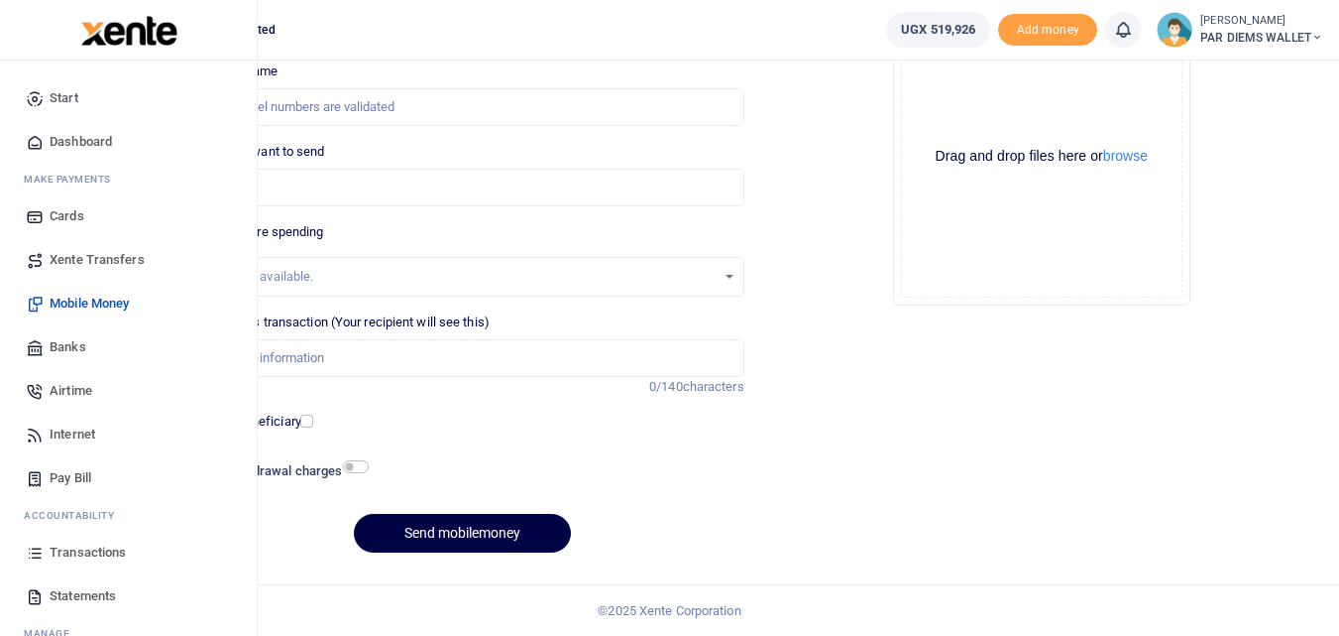
click at [30, 565] on link "Transactions" at bounding box center [128, 552] width 225 height 44
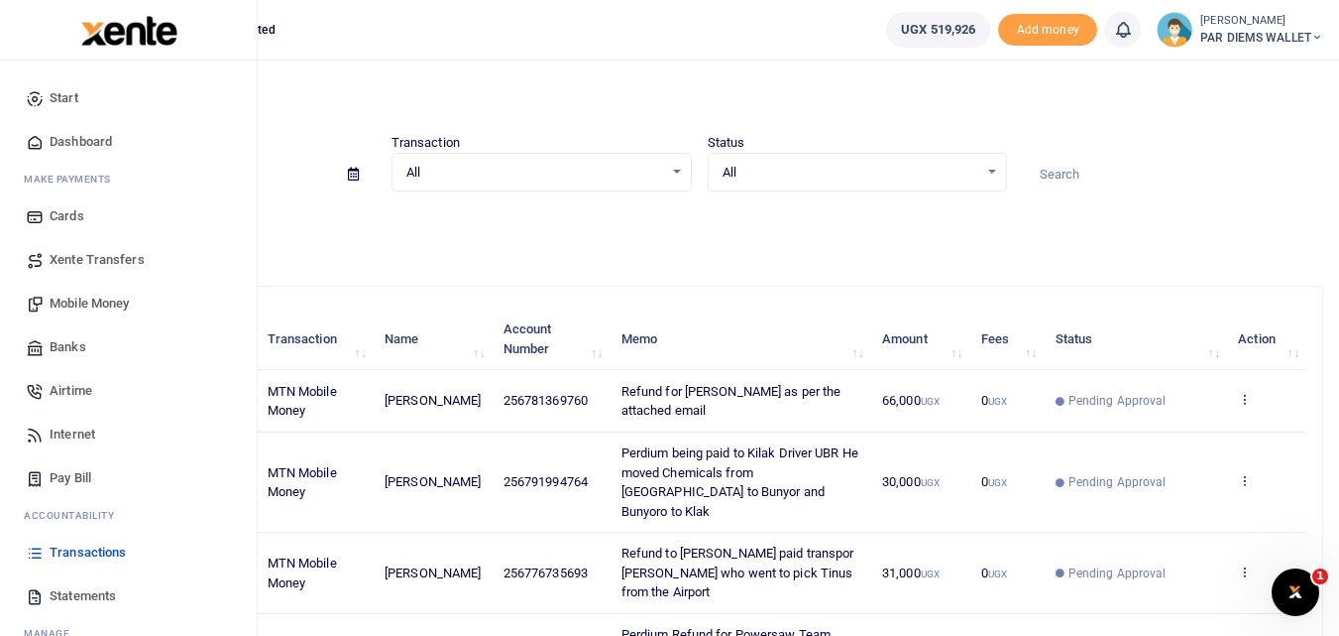
click at [66, 301] on span "Mobile Money" at bounding box center [89, 303] width 79 height 20
click at [96, 302] on span "Mobile Money" at bounding box center [89, 303] width 79 height 20
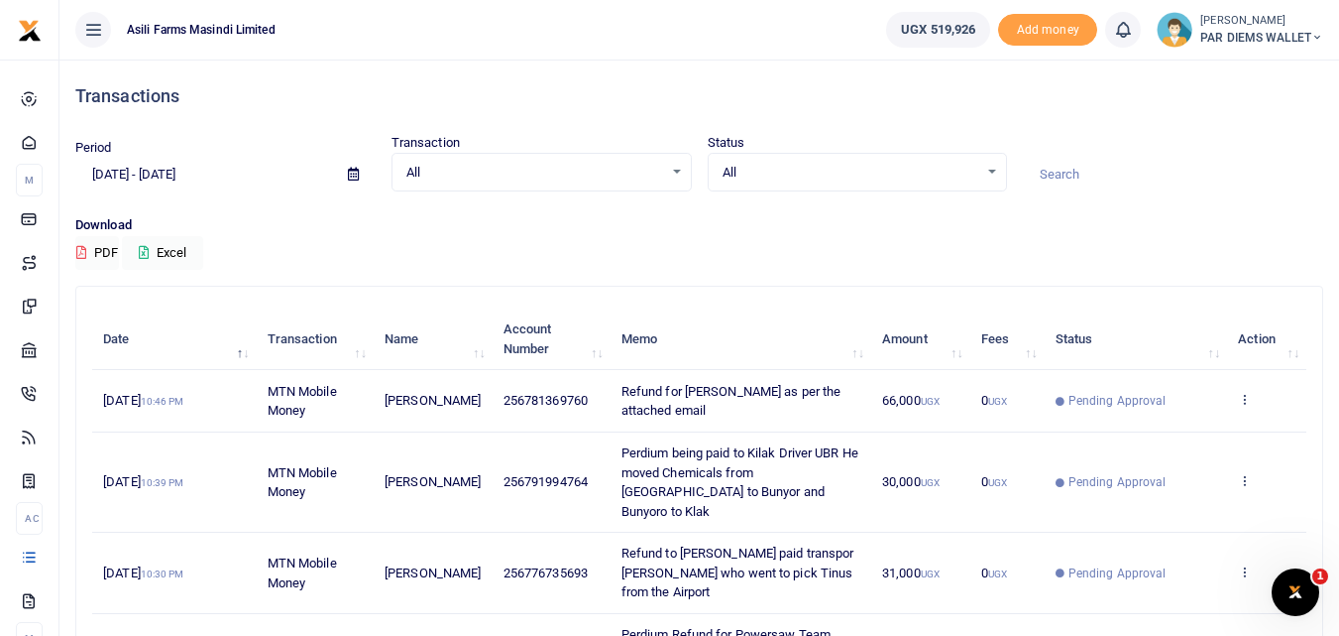
click at [906, 202] on div "Period [DATE] - [DATE] Transaction All Select an option... All Airtime Internet…" at bounding box center [699, 174] width 1264 height 82
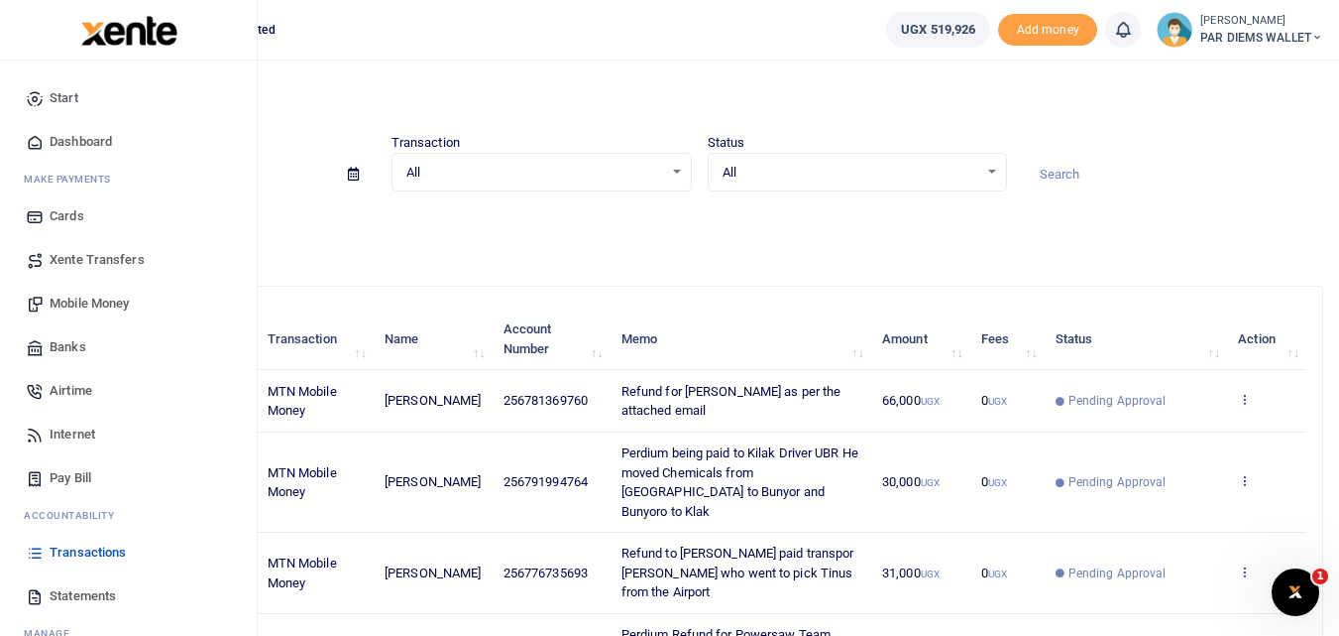
click at [91, 306] on span "Mobile Money" at bounding box center [89, 303] width 79 height 20
click at [94, 302] on span "Mobile Money" at bounding box center [89, 303] width 79 height 20
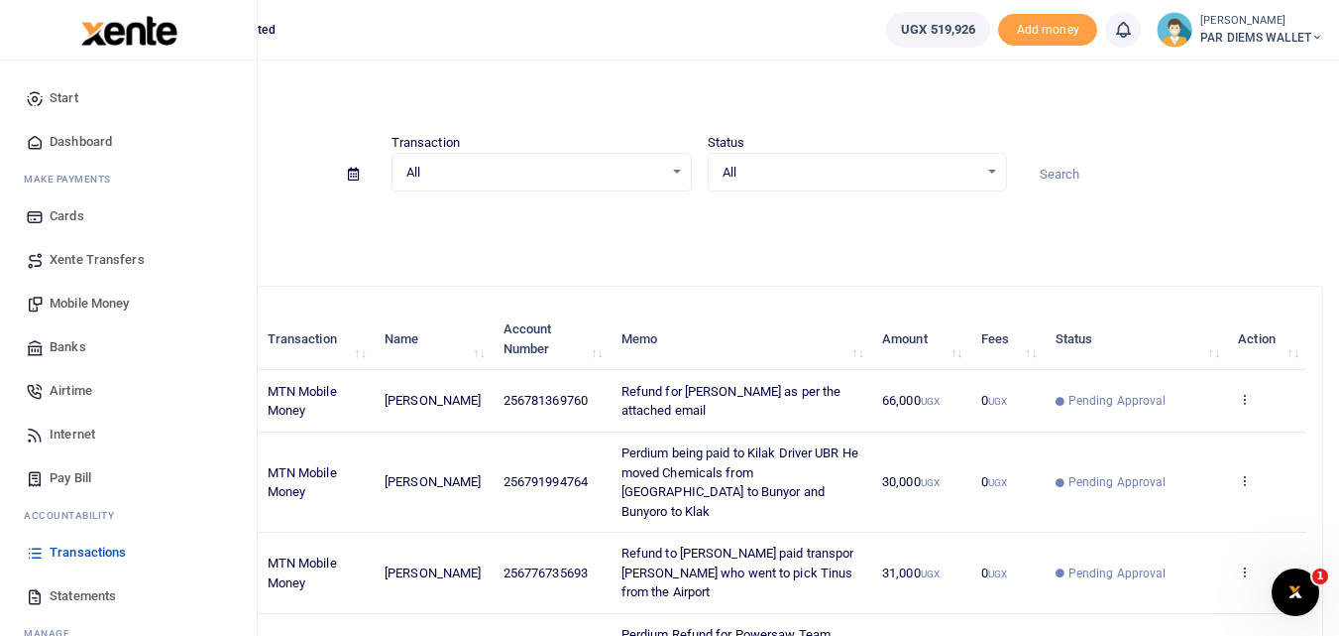
click at [94, 302] on span "Mobile Money" at bounding box center [89, 303] width 79 height 20
